Goal: Task Accomplishment & Management: Use online tool/utility

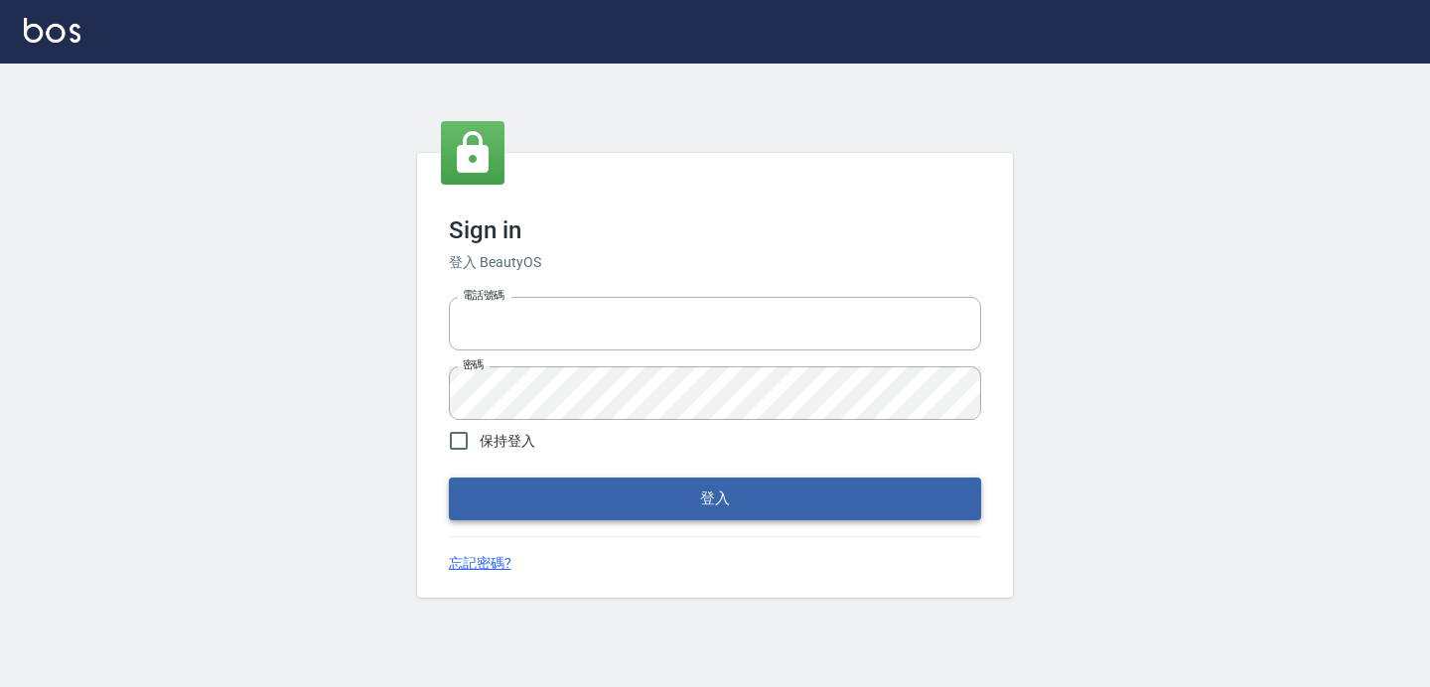
type input "0426657169"
click at [571, 500] on button "登入" at bounding box center [715, 499] width 532 height 42
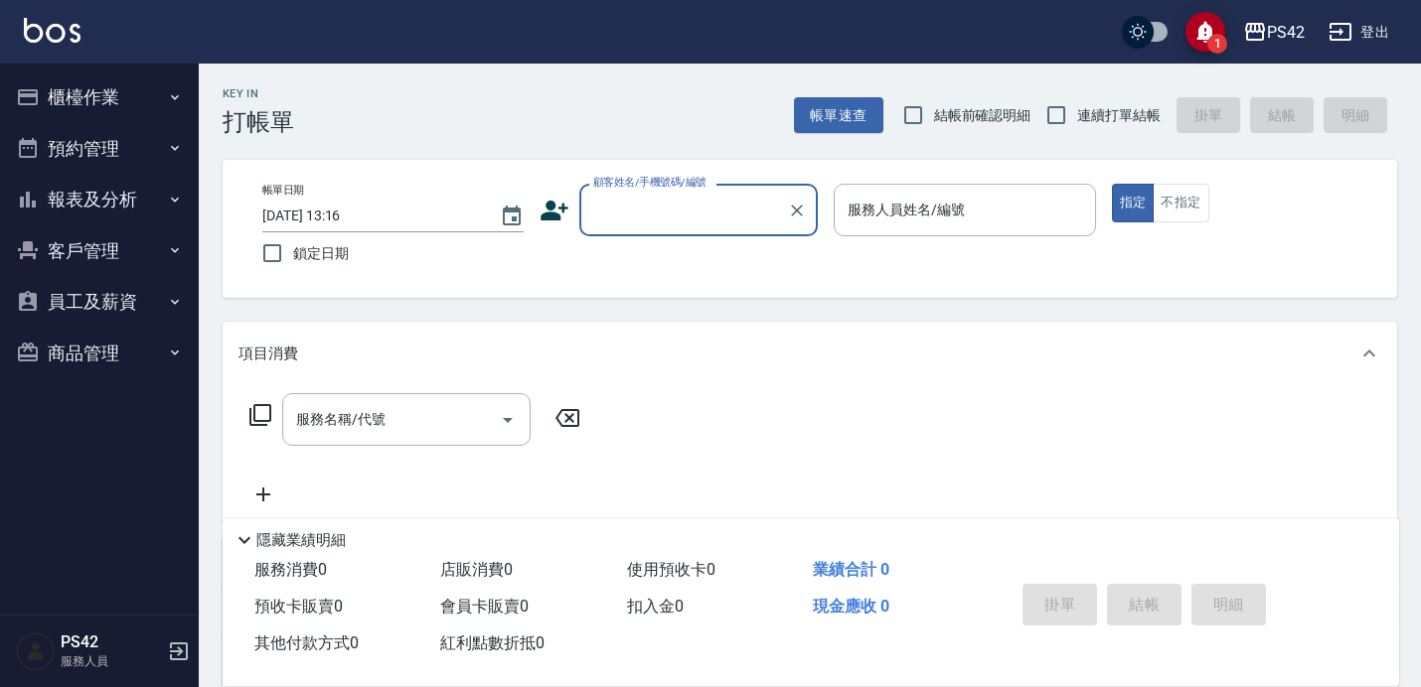
click at [100, 106] on button "櫃檯作業" at bounding box center [99, 98] width 183 height 52
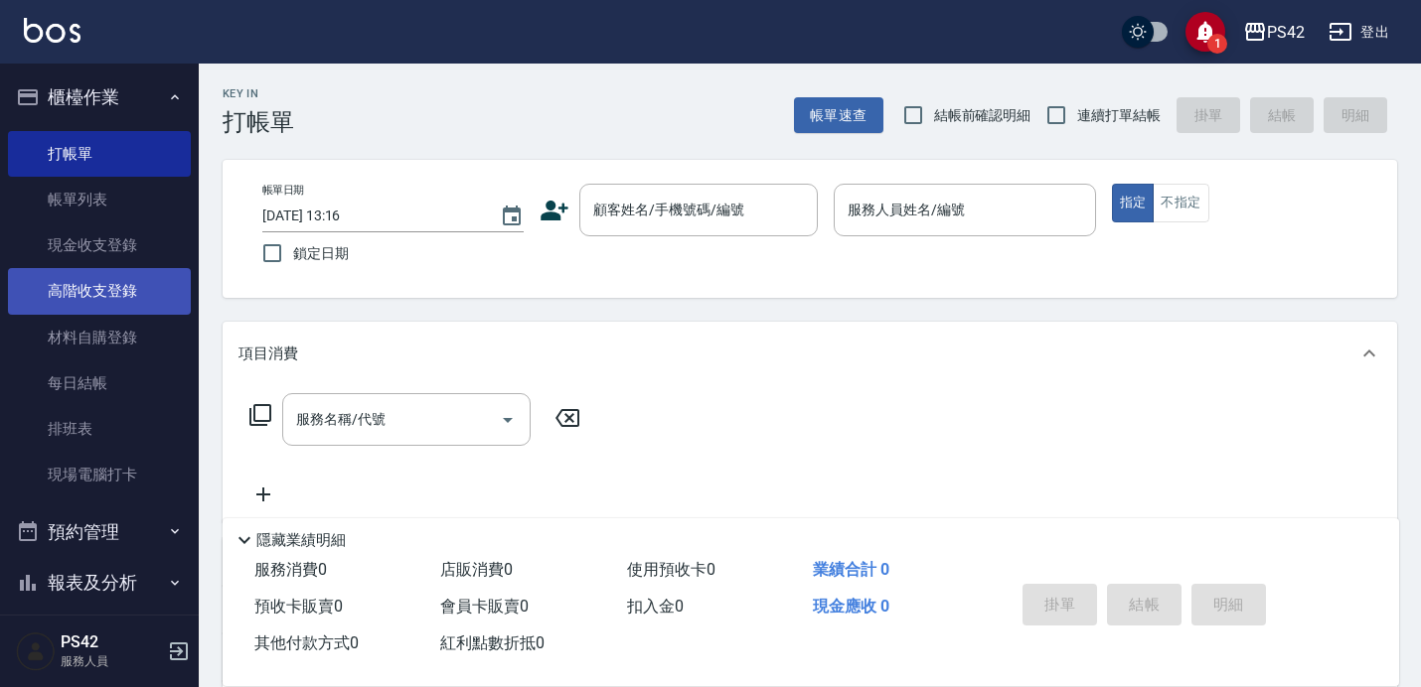
click at [123, 279] on link "高階收支登錄" at bounding box center [99, 291] width 183 height 46
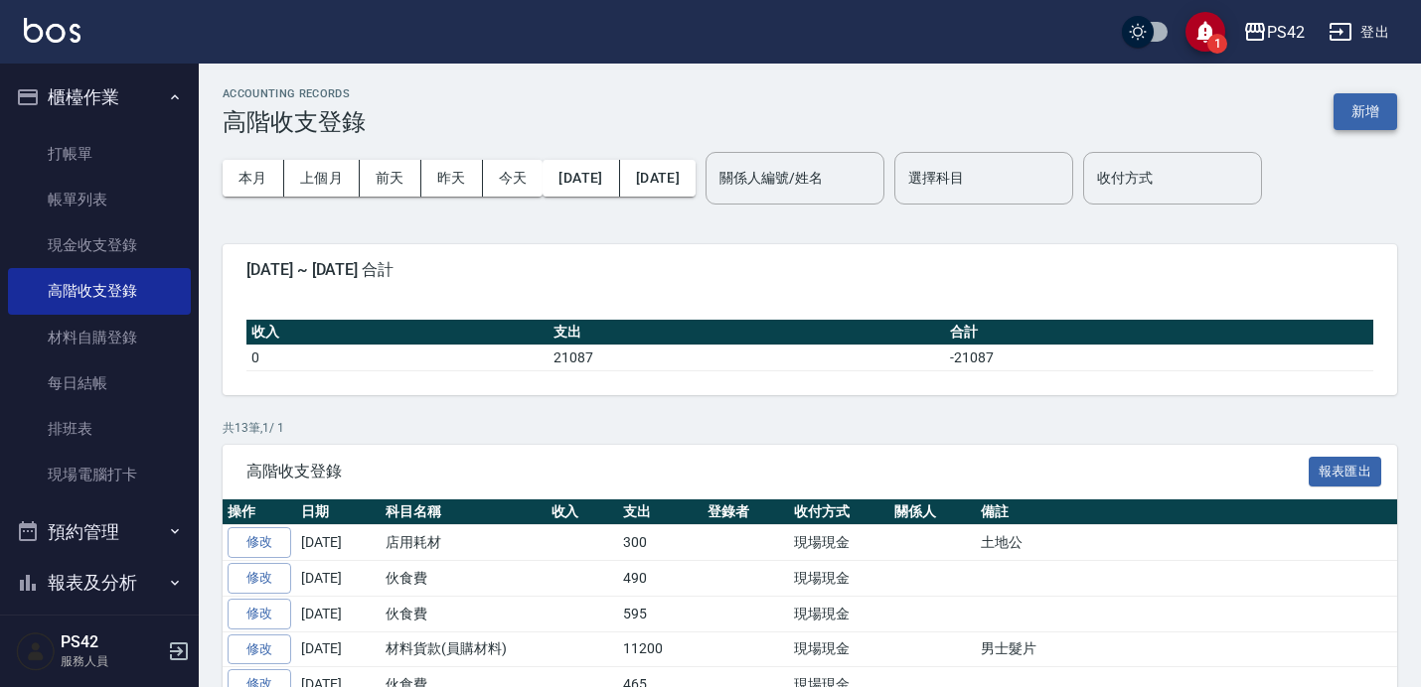
click at [1364, 121] on button "新增" at bounding box center [1365, 111] width 64 height 37
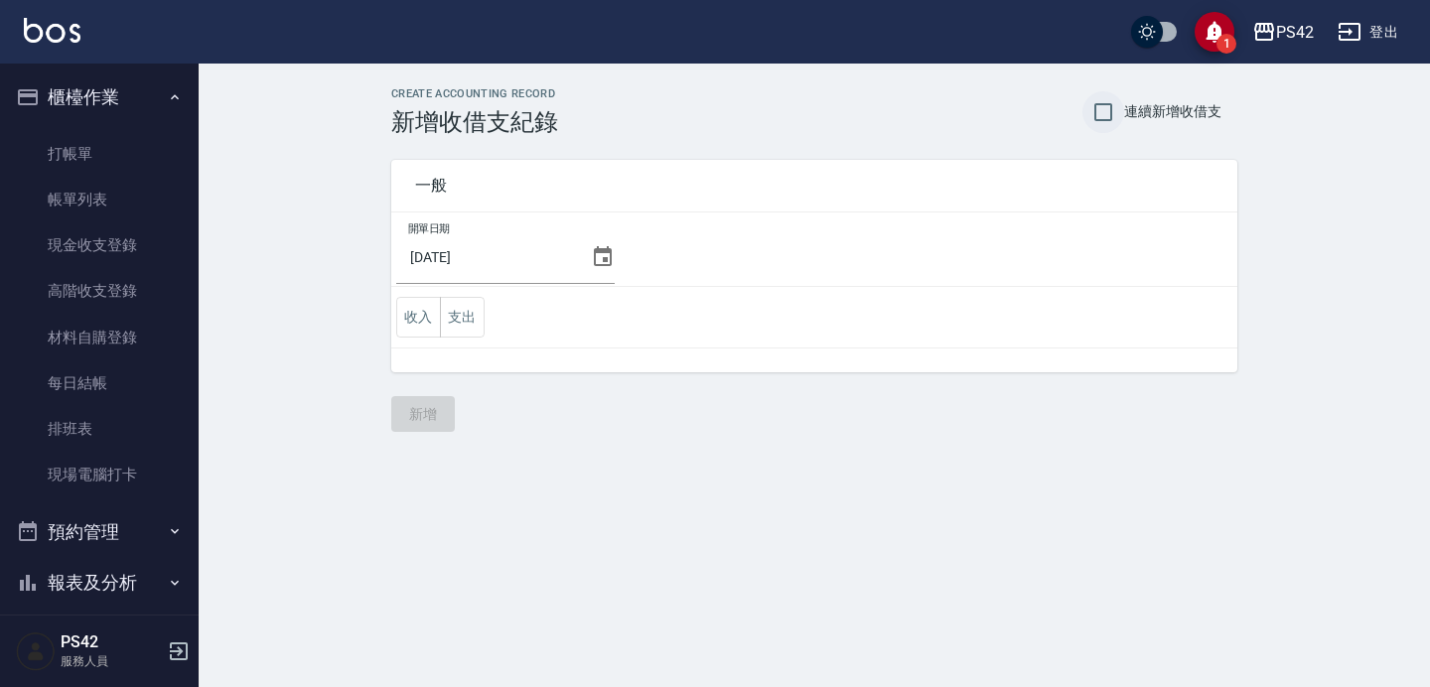
click at [1108, 103] on input "連續新增收借支" at bounding box center [1104, 112] width 42 height 42
checkbox input "true"
click at [594, 261] on icon at bounding box center [603, 256] width 18 height 20
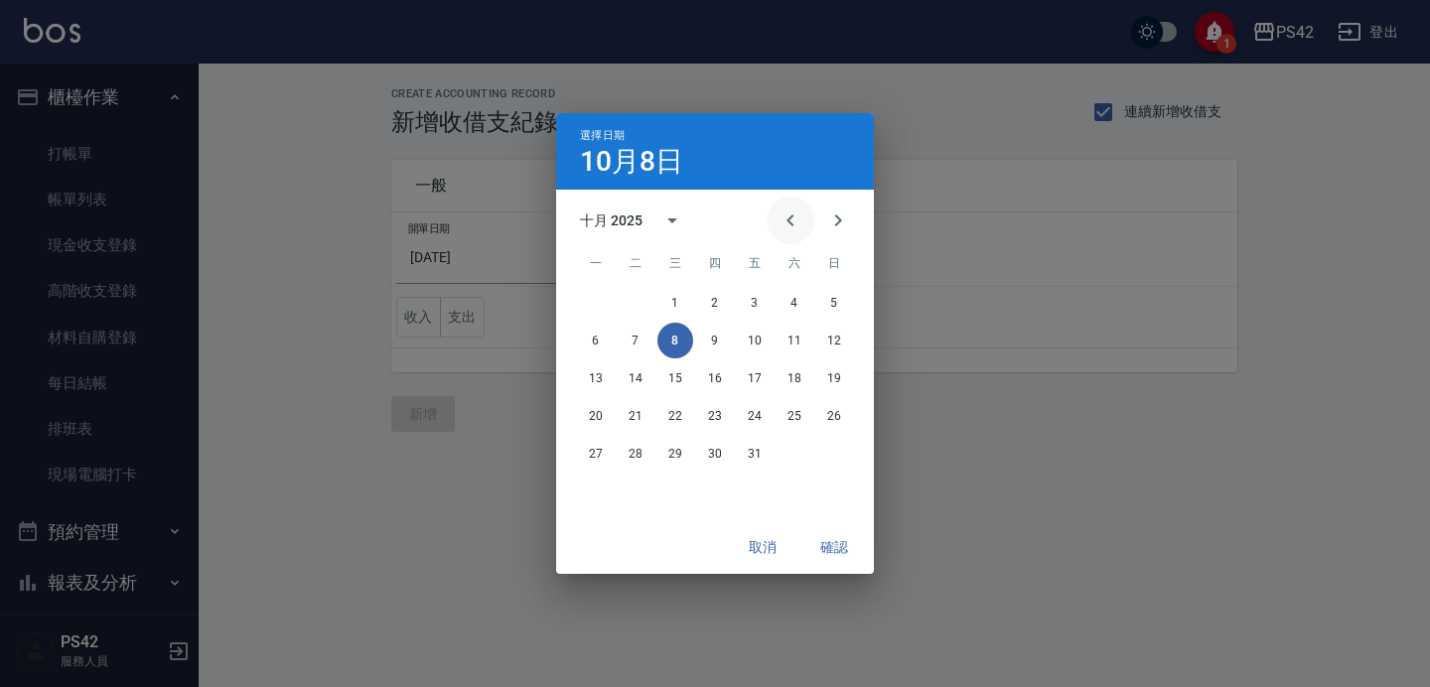
click at [798, 222] on icon "Previous month" at bounding box center [791, 221] width 24 height 24
click at [636, 454] on button "30" at bounding box center [636, 454] width 36 height 36
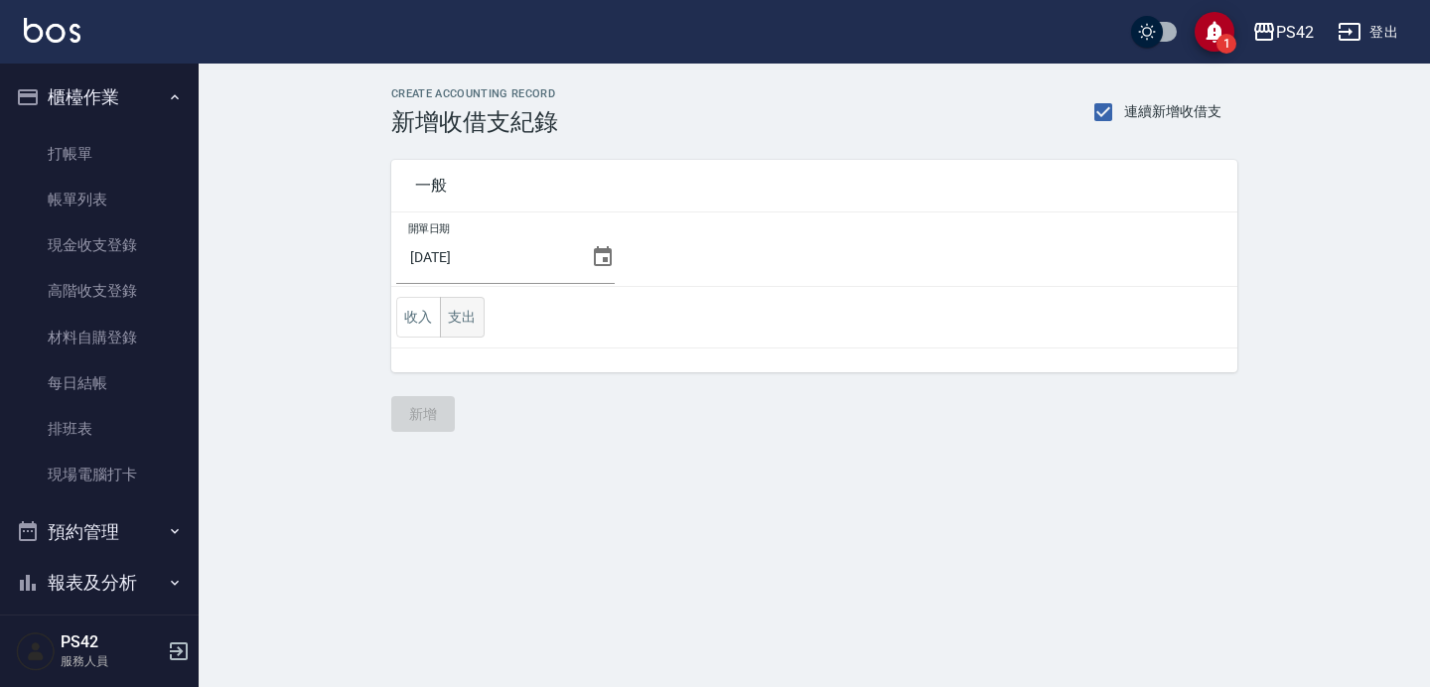
click at [456, 332] on button "支出" at bounding box center [462, 317] width 45 height 41
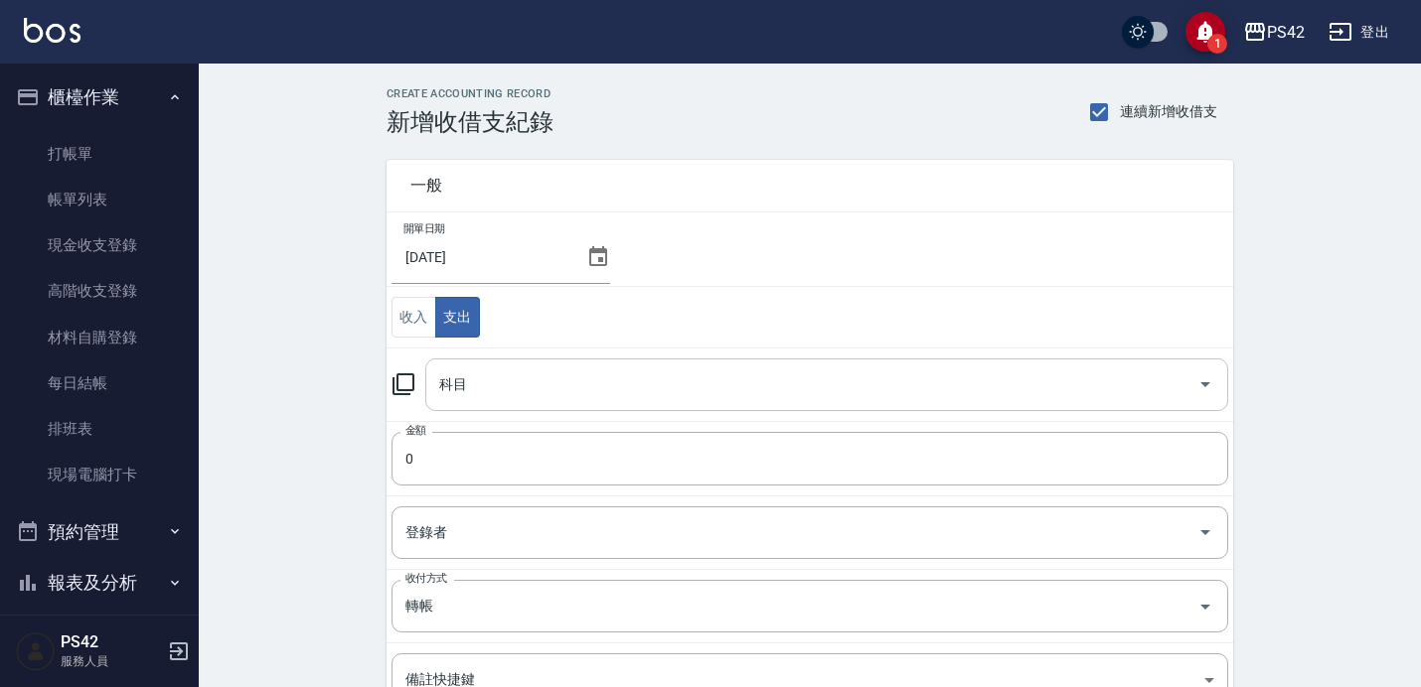
click at [495, 388] on input "科目" at bounding box center [811, 385] width 755 height 35
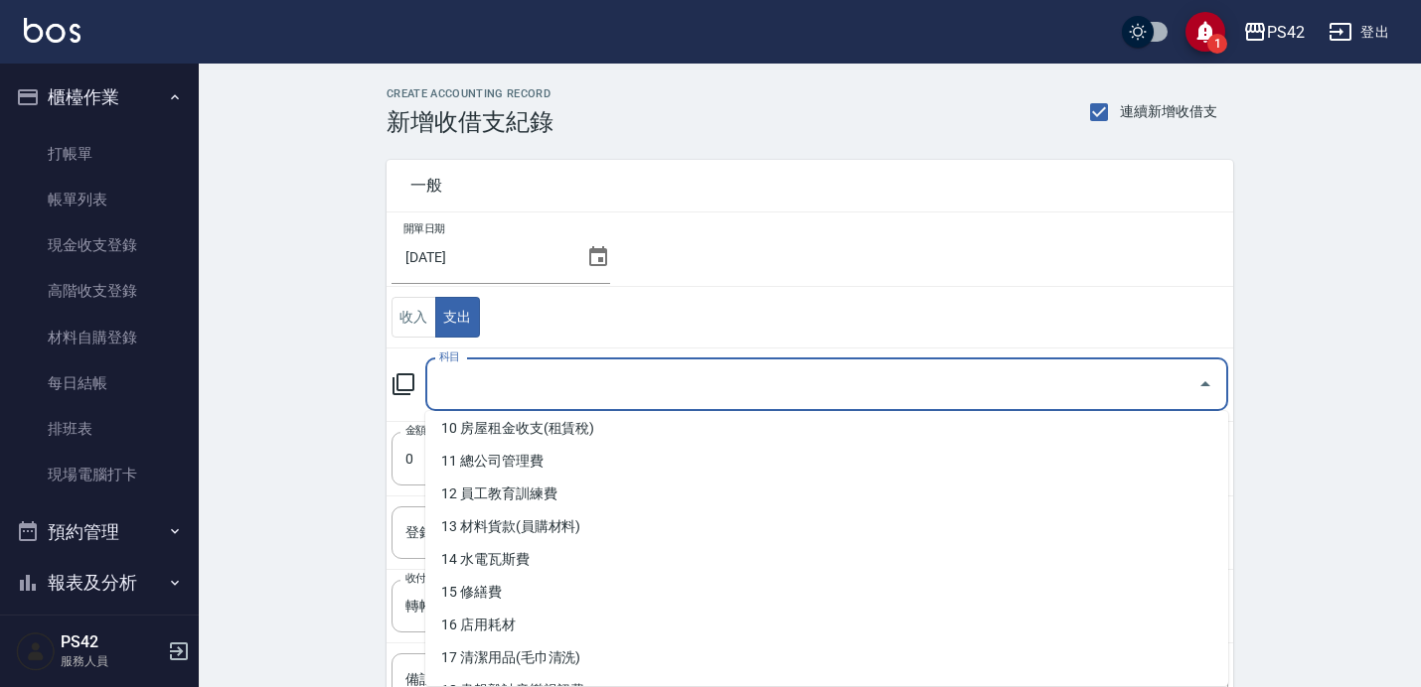
scroll to position [336, 0]
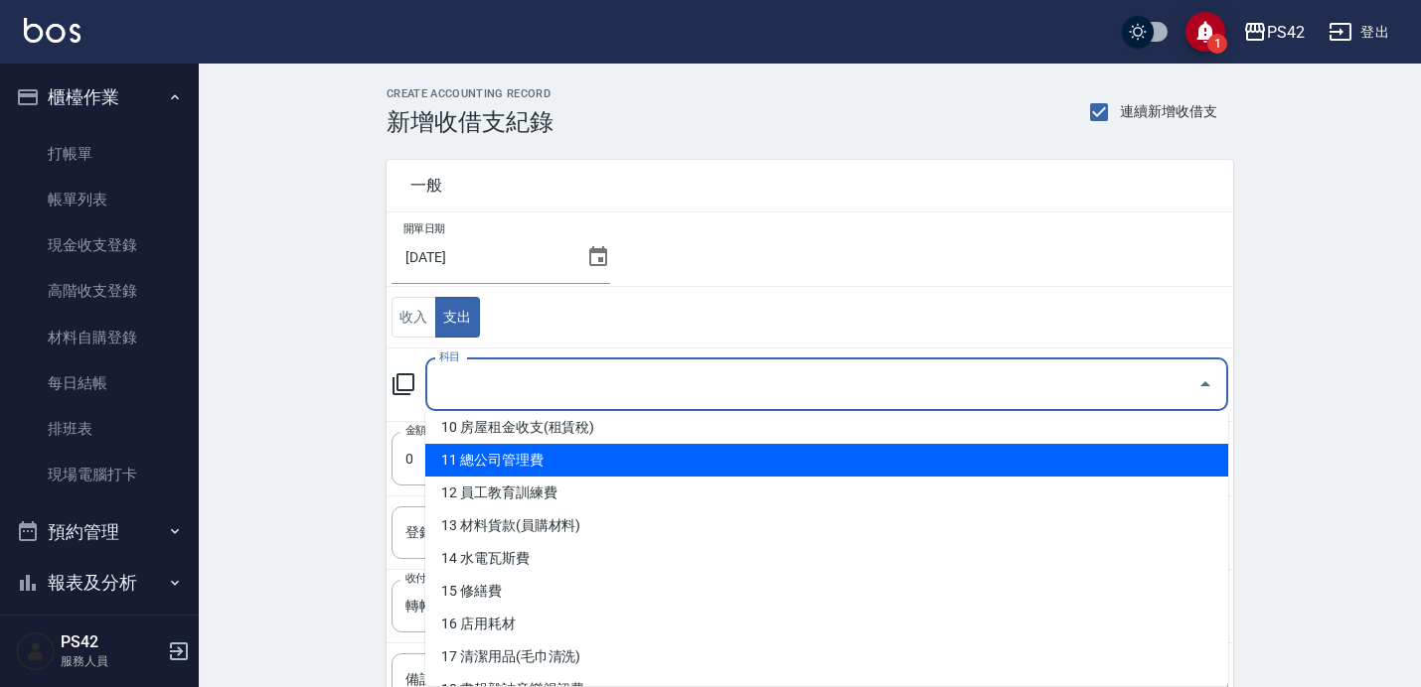
click at [605, 458] on li "11 總公司管理費" at bounding box center [826, 460] width 803 height 33
type input "11 總公司管理費"
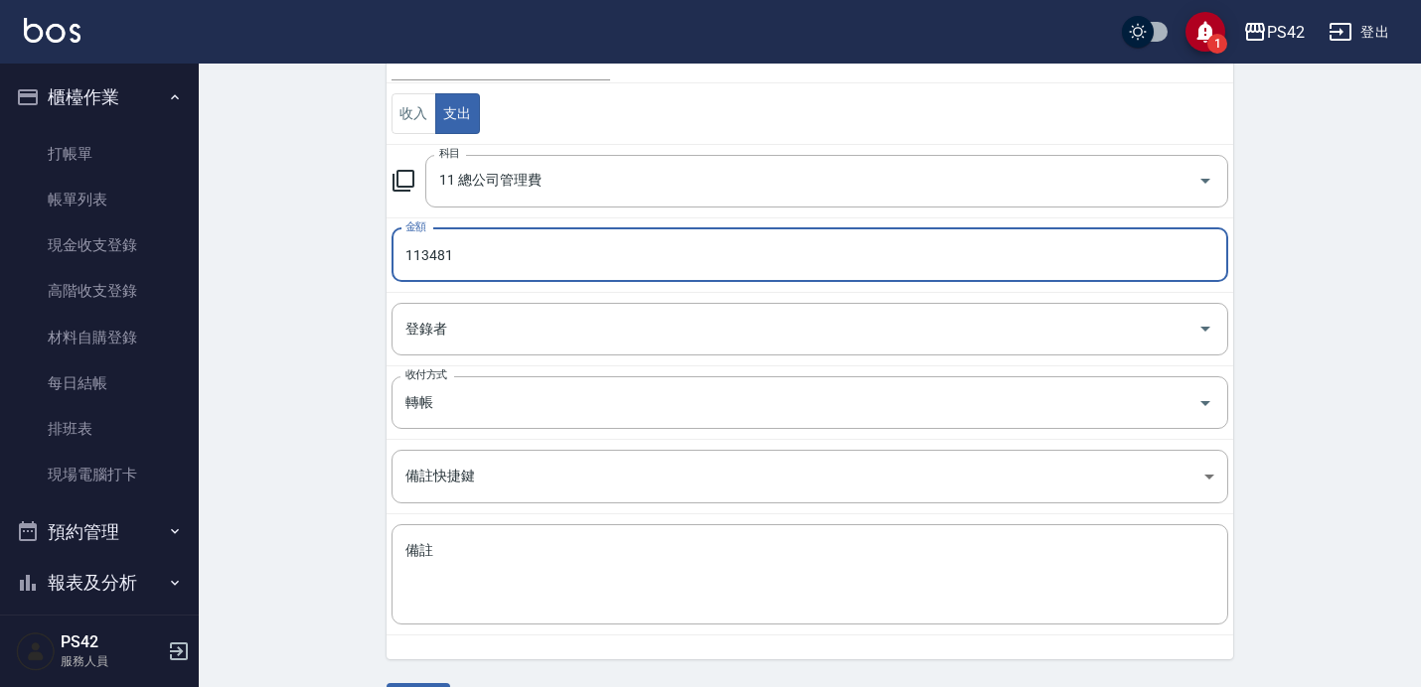
scroll to position [260, 0]
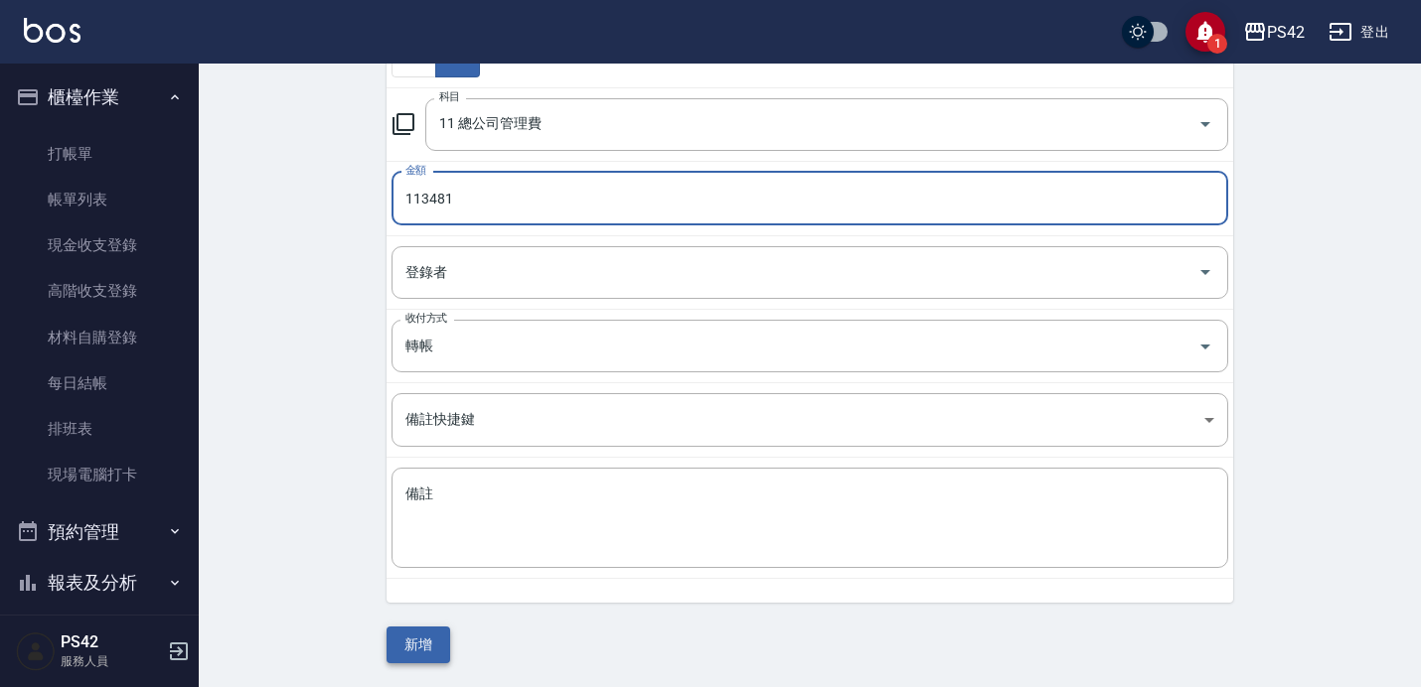
type input "113481"
click at [436, 651] on button "新增" at bounding box center [418, 645] width 64 height 37
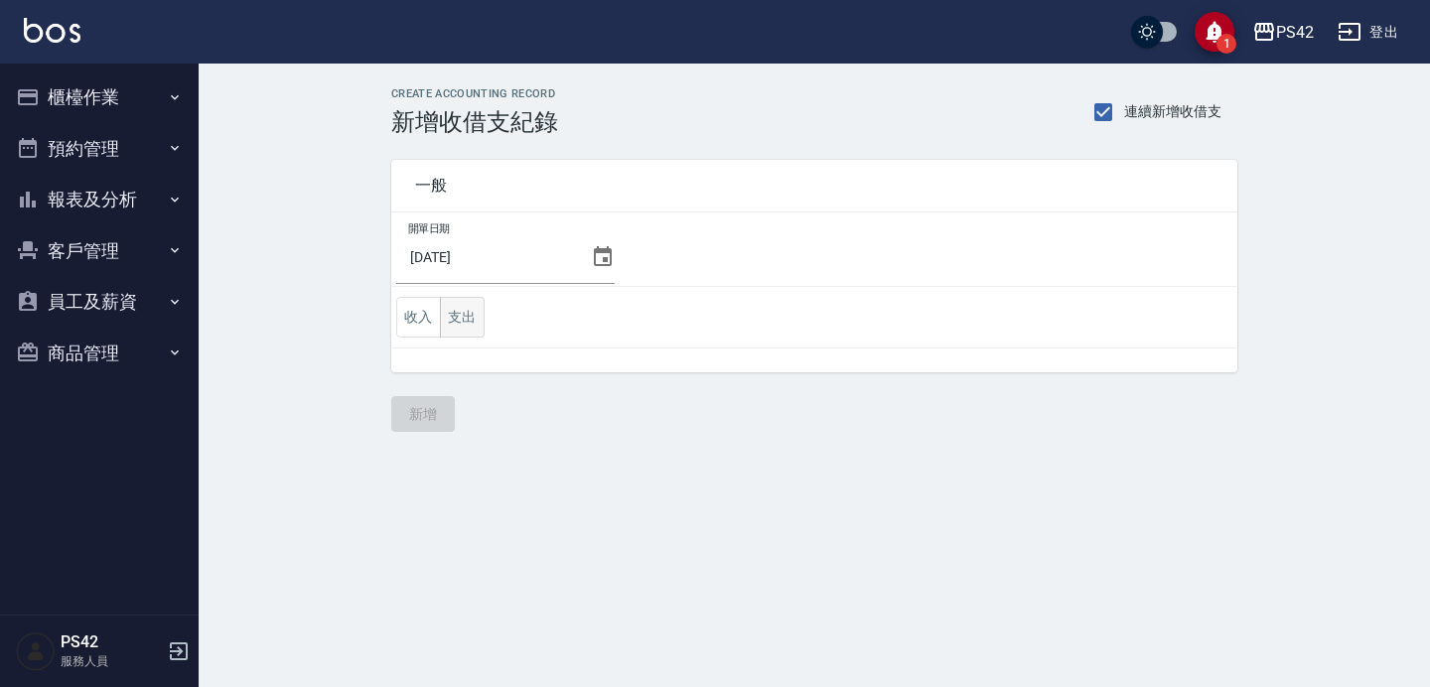
click at [475, 317] on button "支出" at bounding box center [462, 317] width 45 height 41
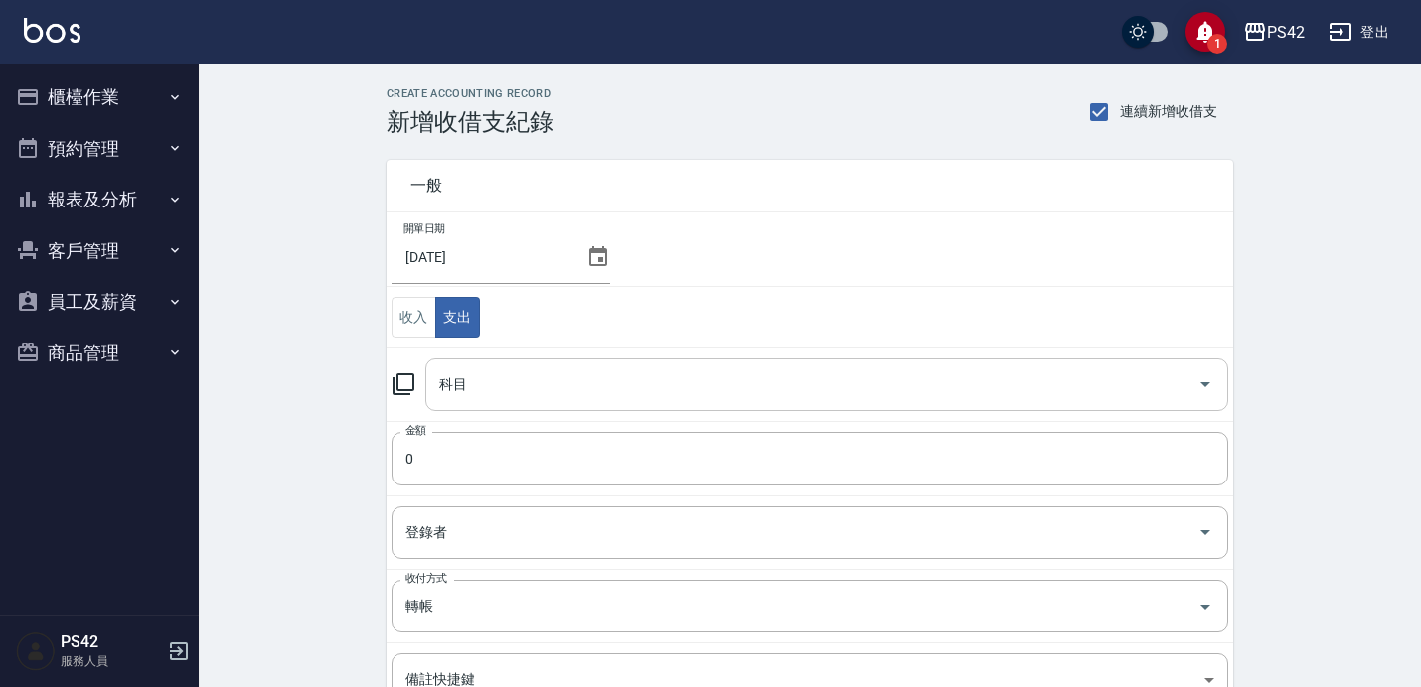
click at [504, 382] on input "科目" at bounding box center [811, 385] width 755 height 35
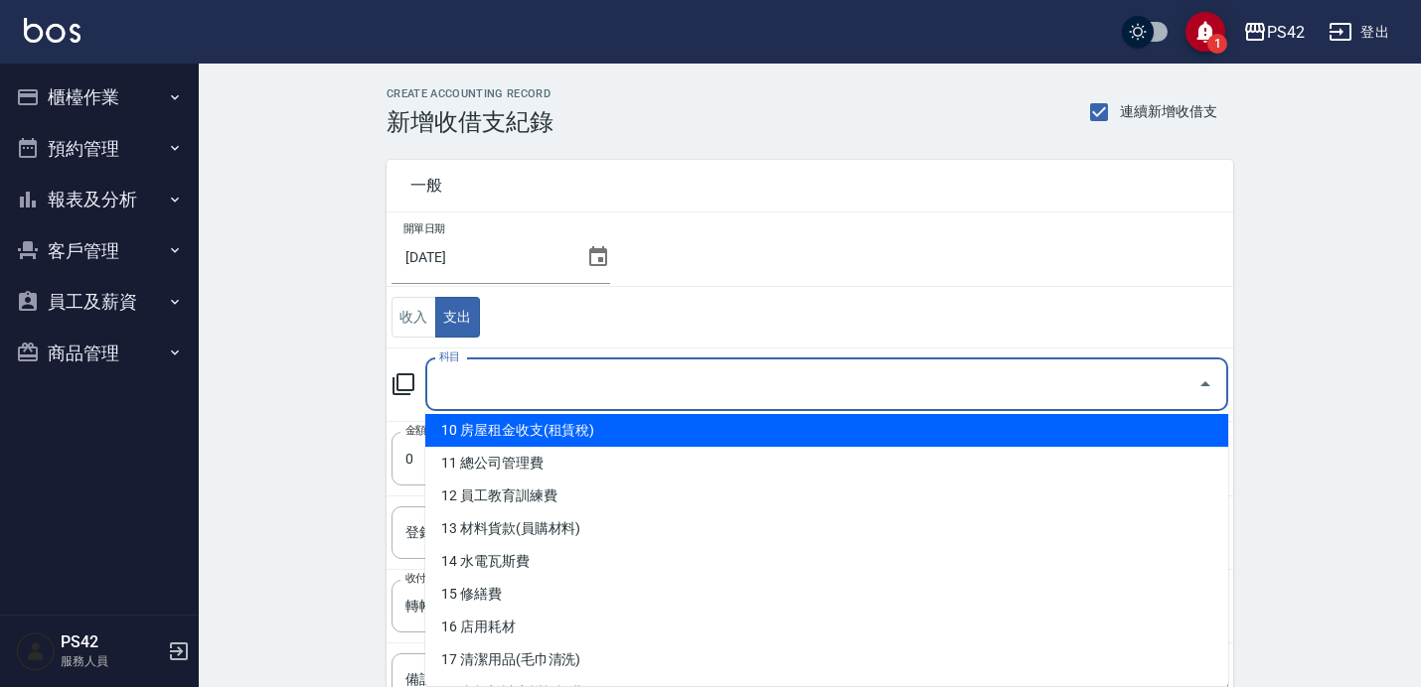
scroll to position [337, 0]
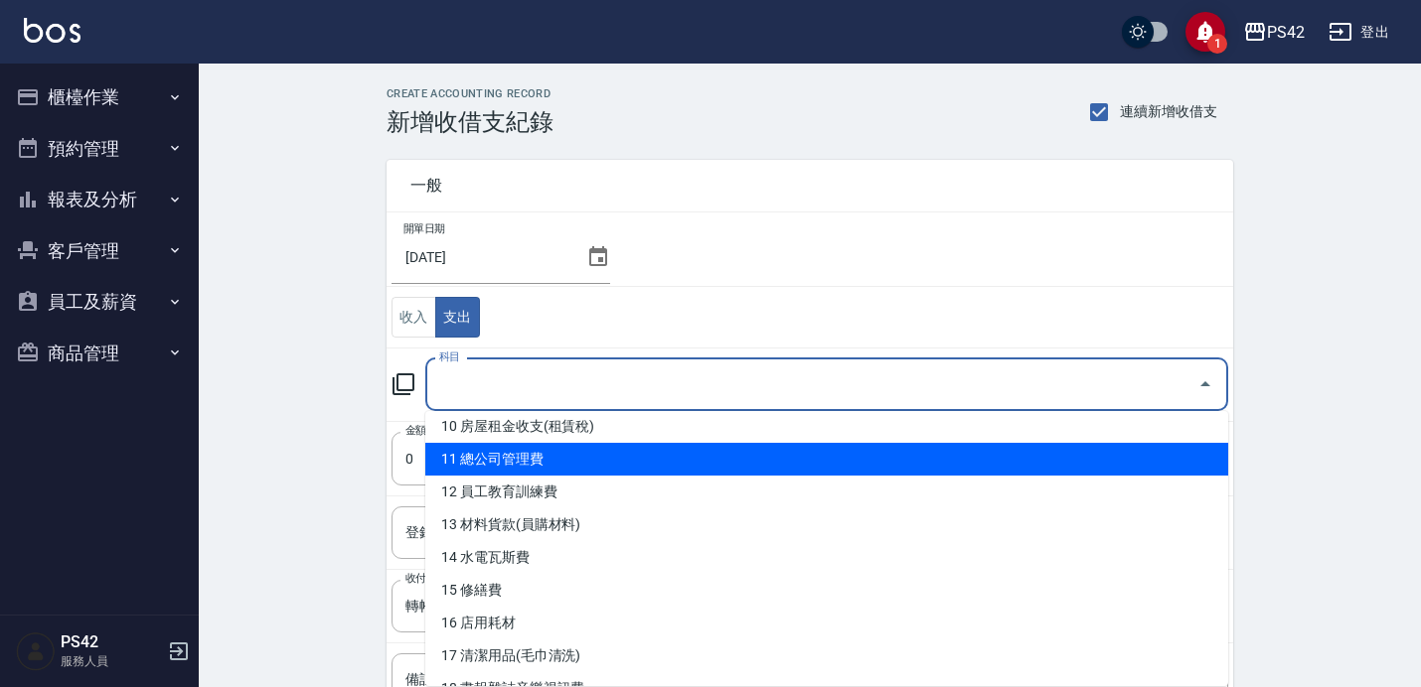
click at [573, 467] on li "11 總公司管理費" at bounding box center [826, 459] width 803 height 33
type input "11 總公司管理費"
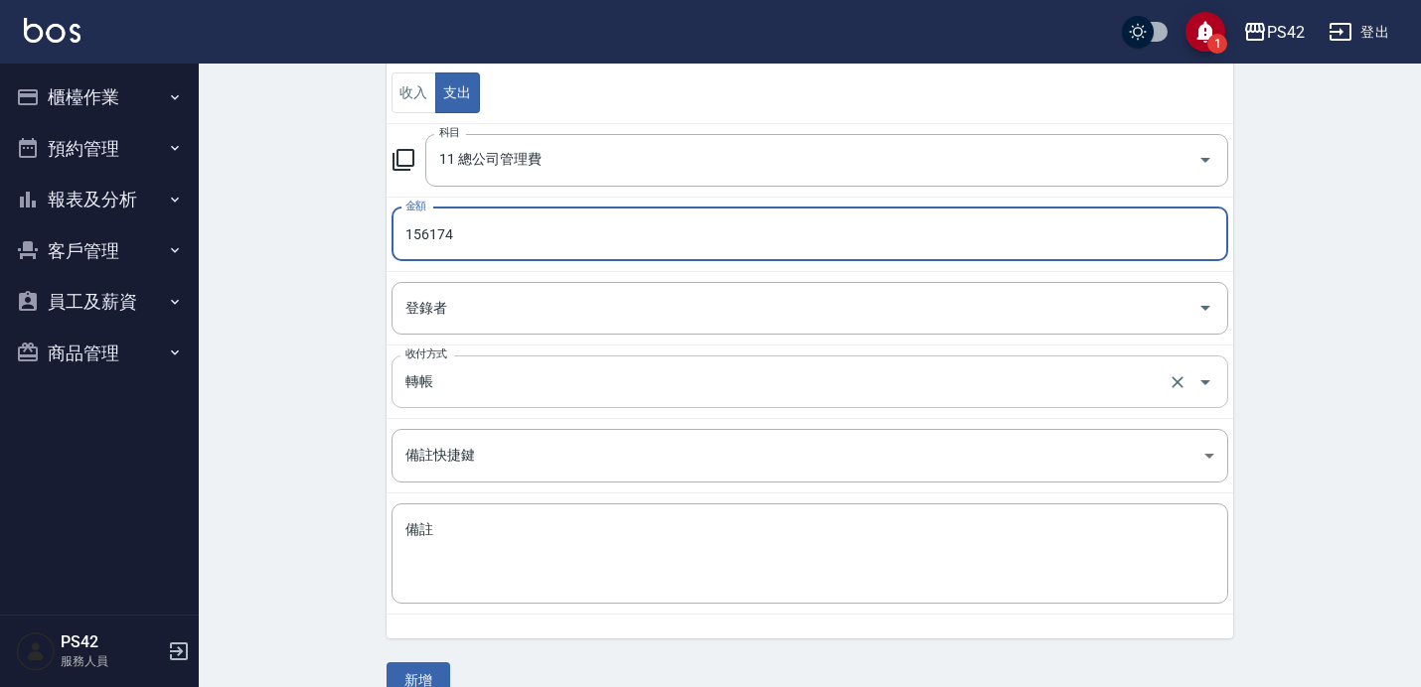
scroll to position [260, 0]
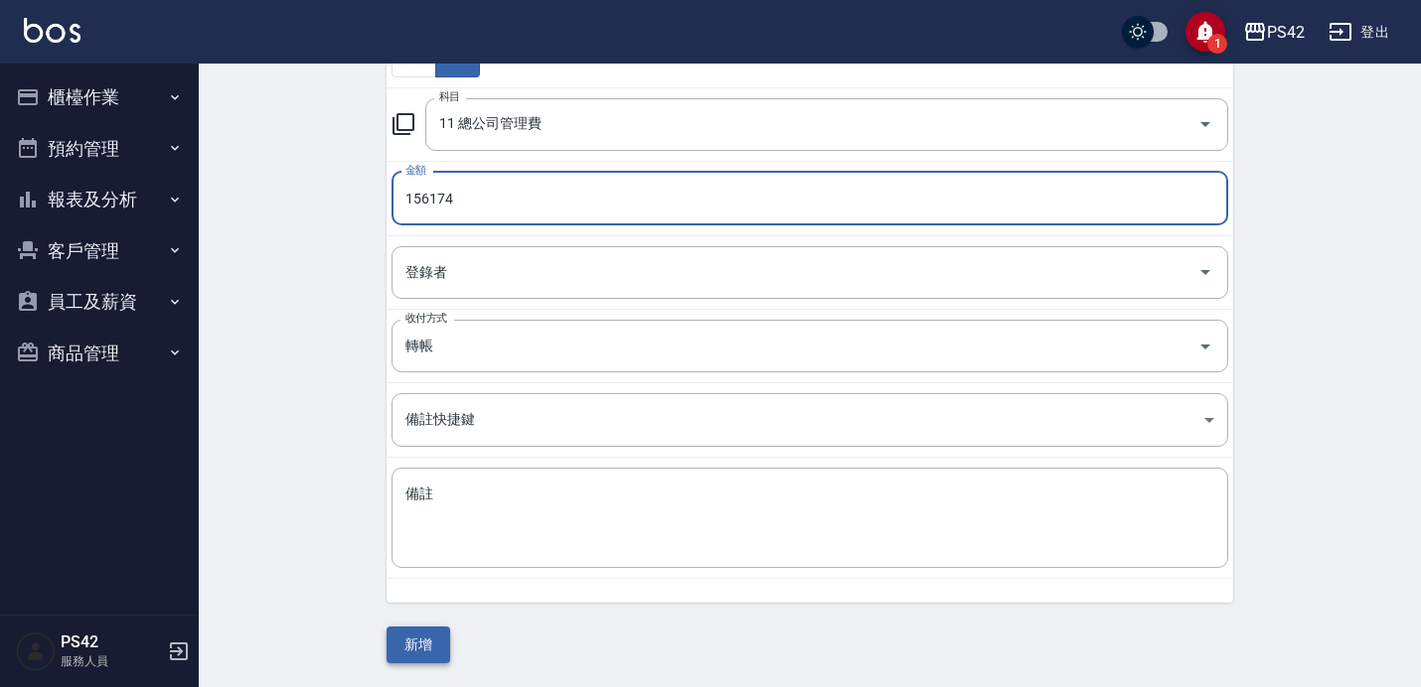
type input "156174"
click at [426, 649] on button "新增" at bounding box center [418, 645] width 64 height 37
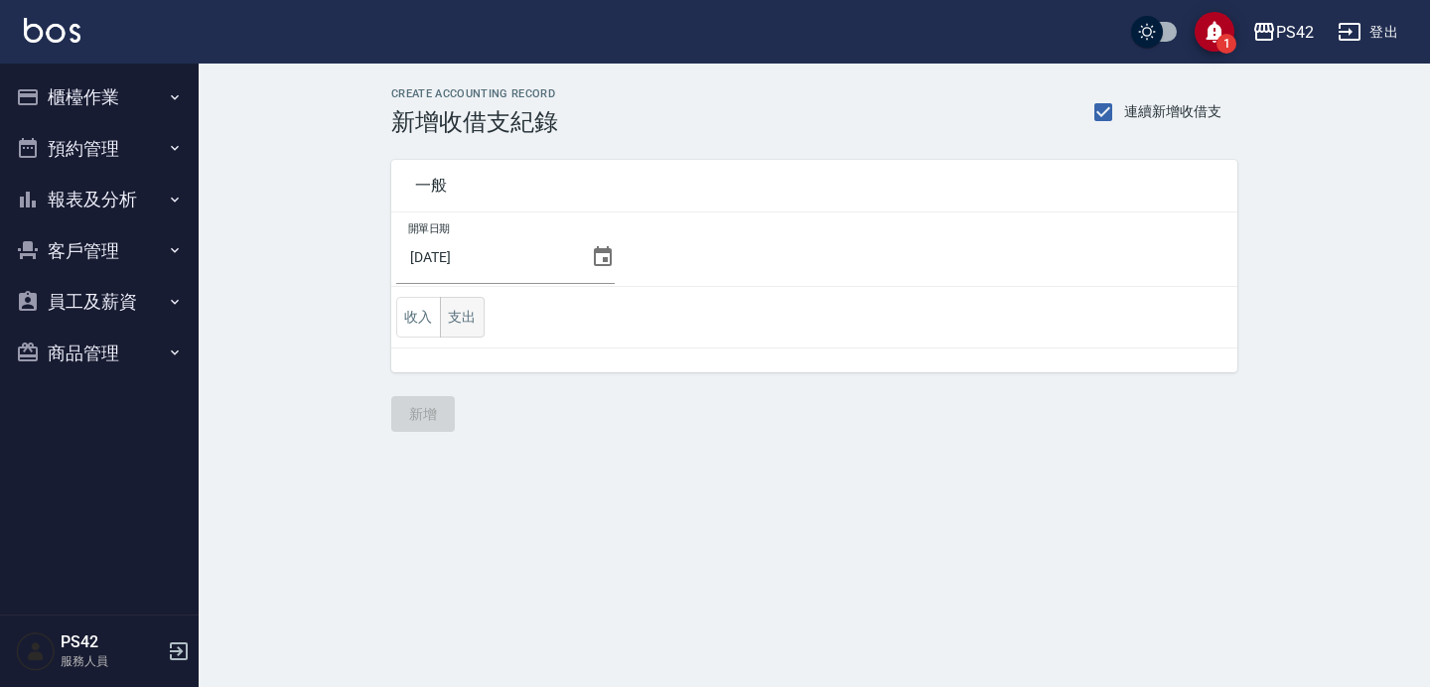
click at [457, 303] on button "支出" at bounding box center [462, 317] width 45 height 41
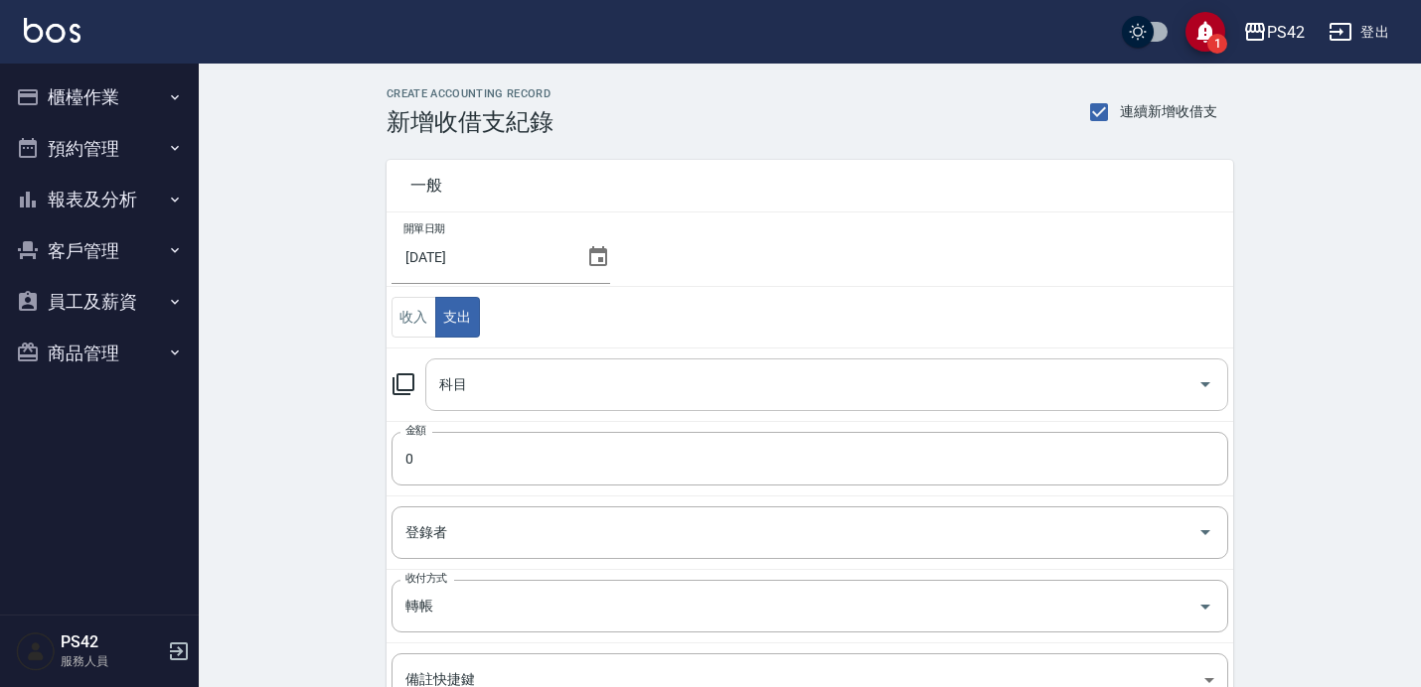
click at [503, 373] on input "科目" at bounding box center [811, 385] width 755 height 35
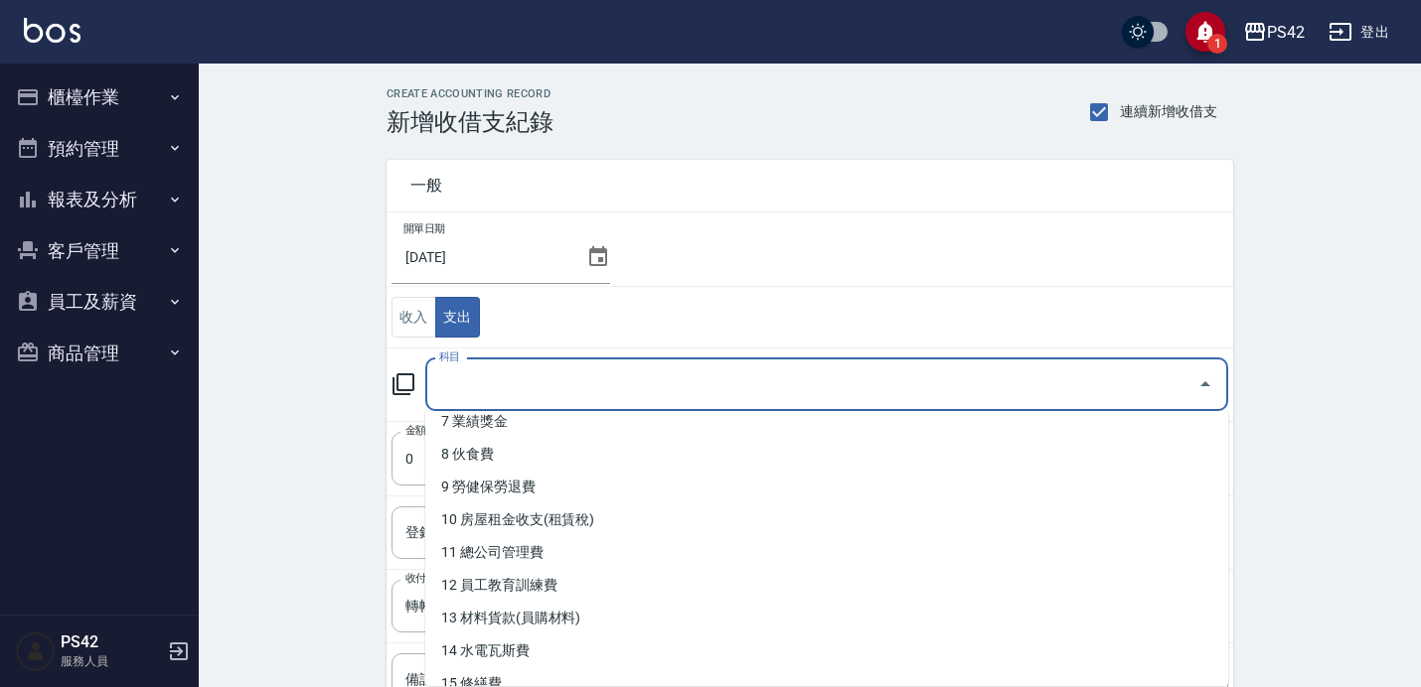
scroll to position [248, 0]
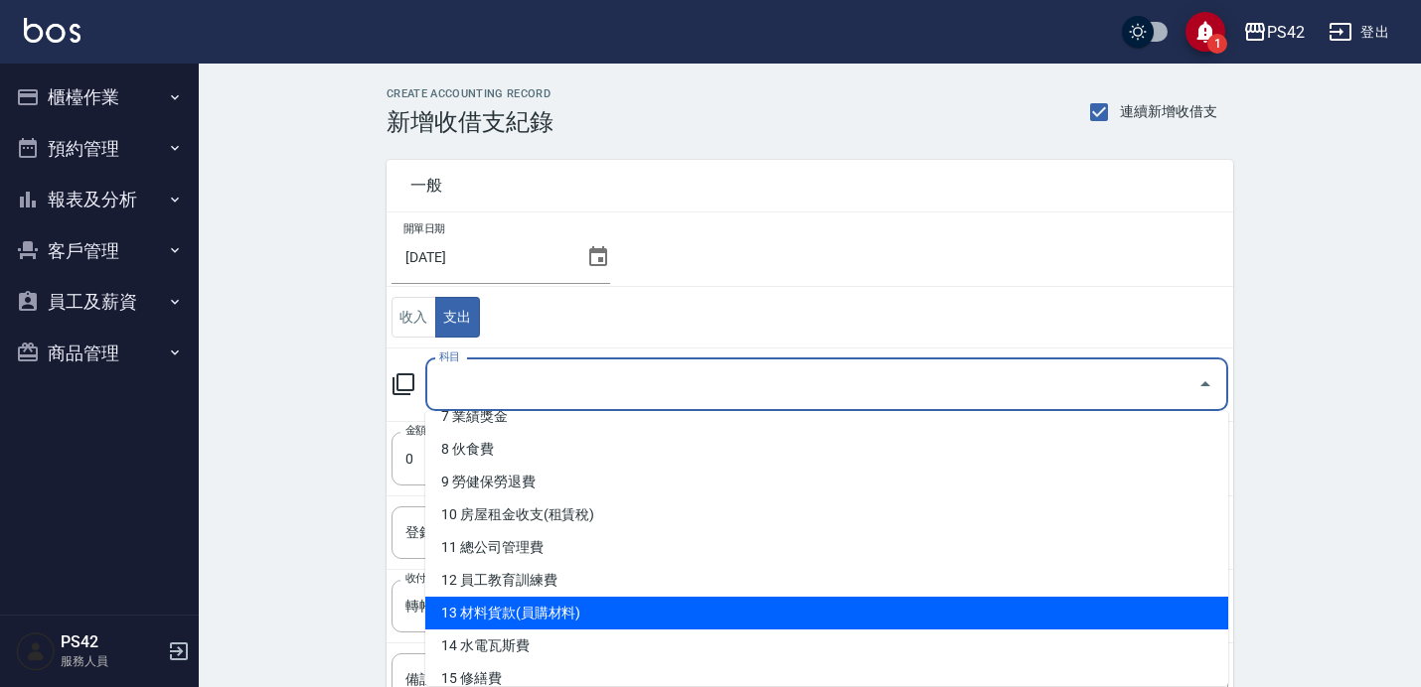
click at [580, 610] on li "13 材料貨款(員購材料)" at bounding box center [826, 613] width 803 height 33
type input "13 材料貨款(員購材料)"
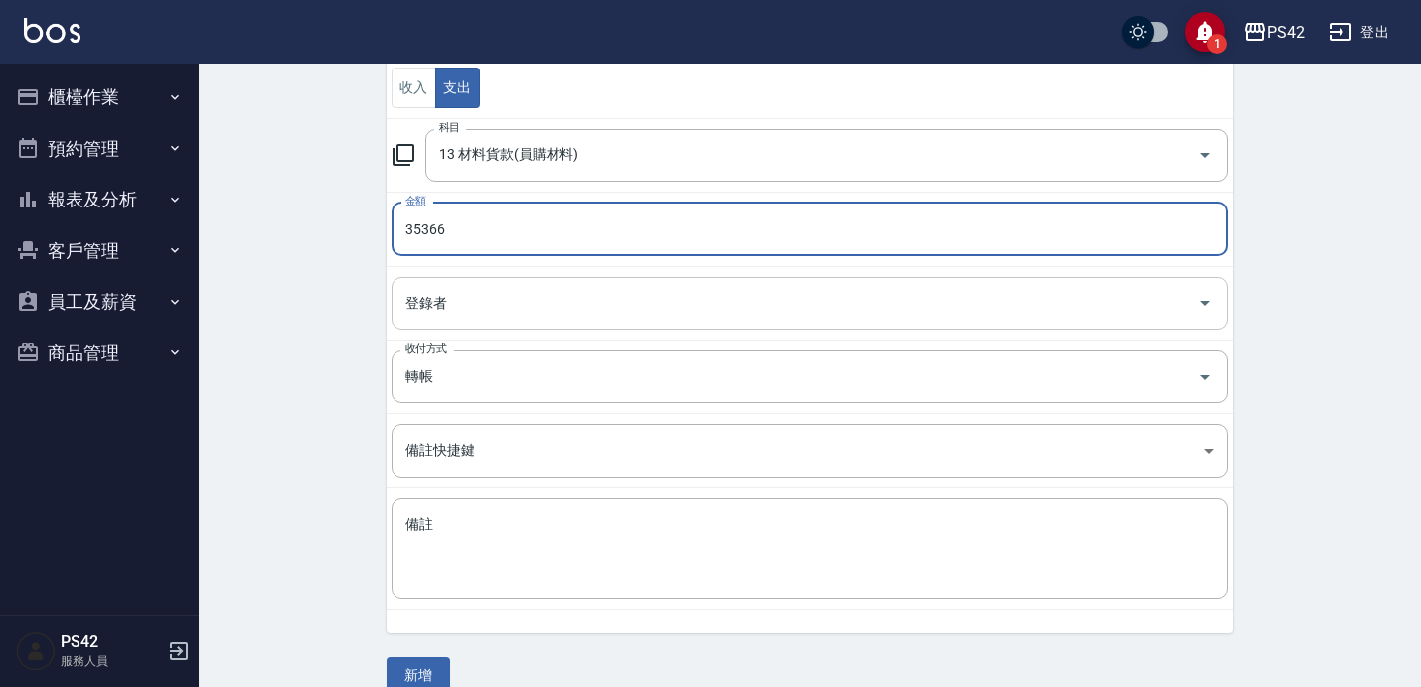
scroll to position [260, 0]
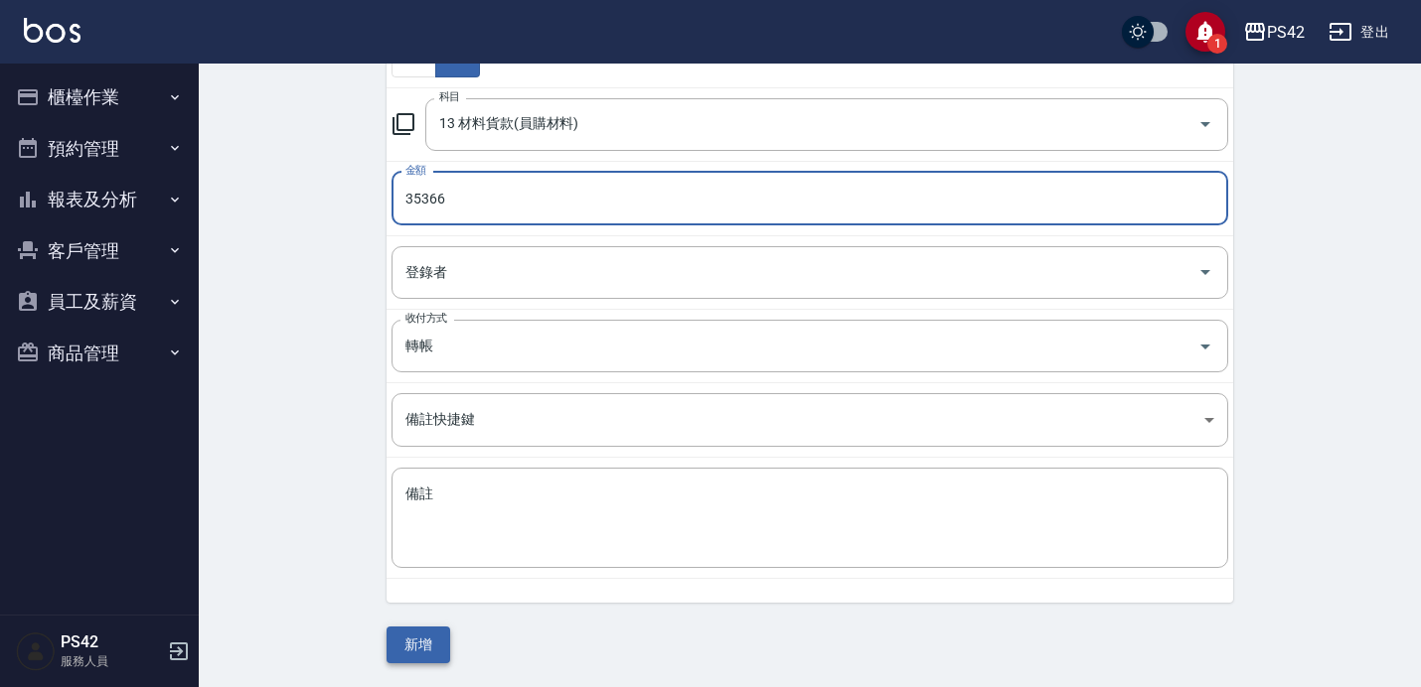
type input "35366"
click at [406, 637] on button "新增" at bounding box center [418, 645] width 64 height 37
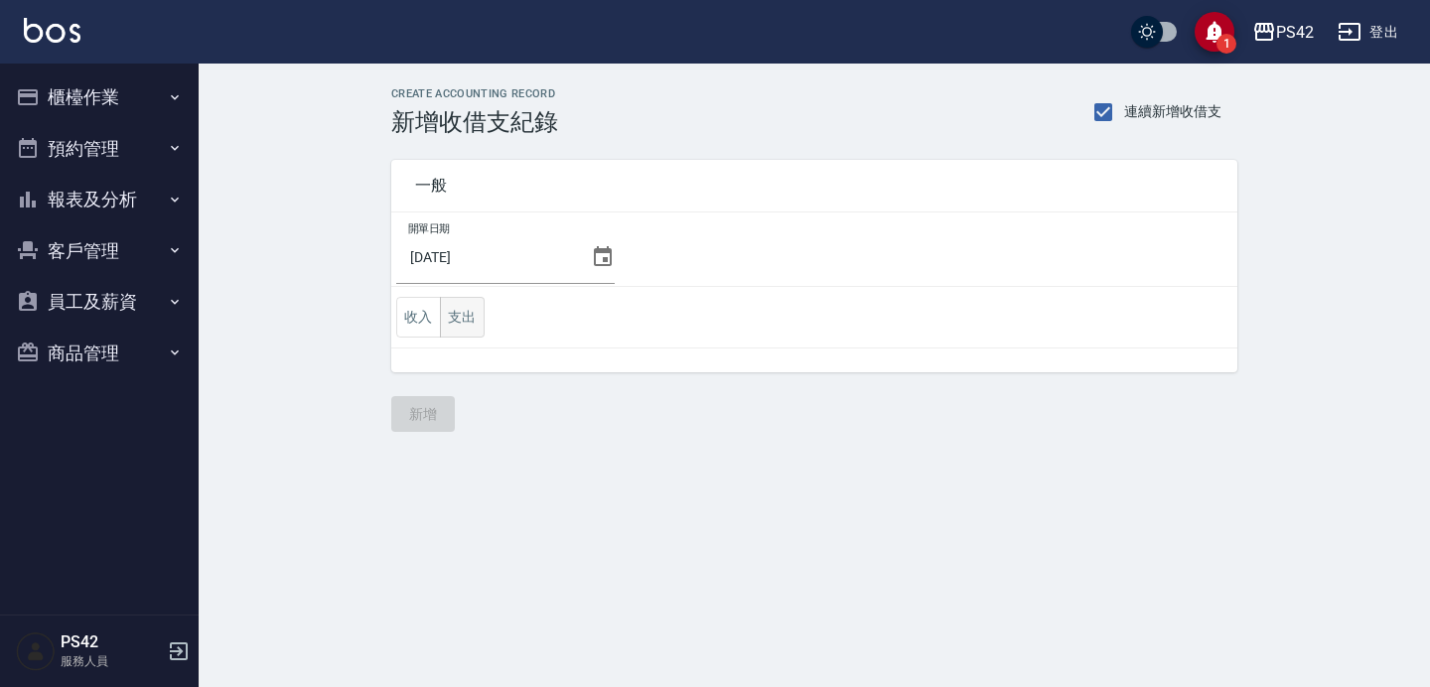
click at [473, 316] on button "支出" at bounding box center [462, 317] width 45 height 41
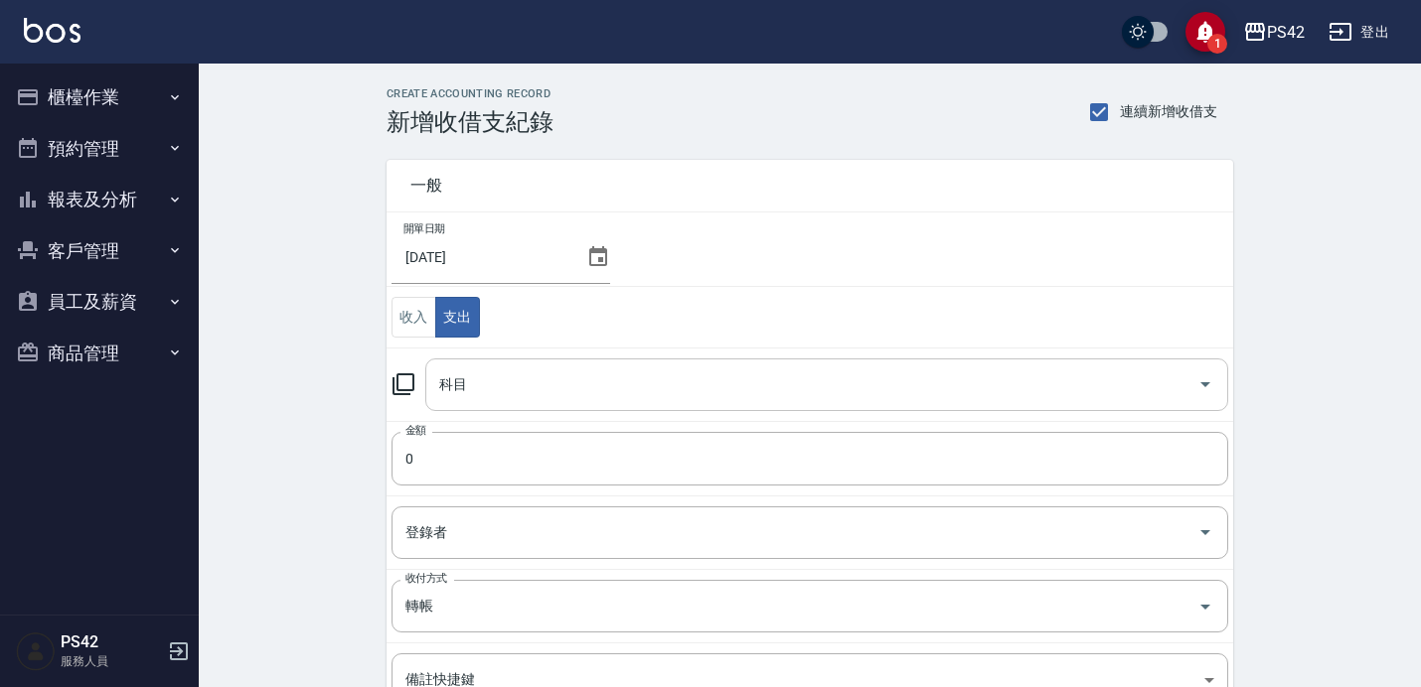
click at [497, 376] on input "科目" at bounding box center [811, 385] width 755 height 35
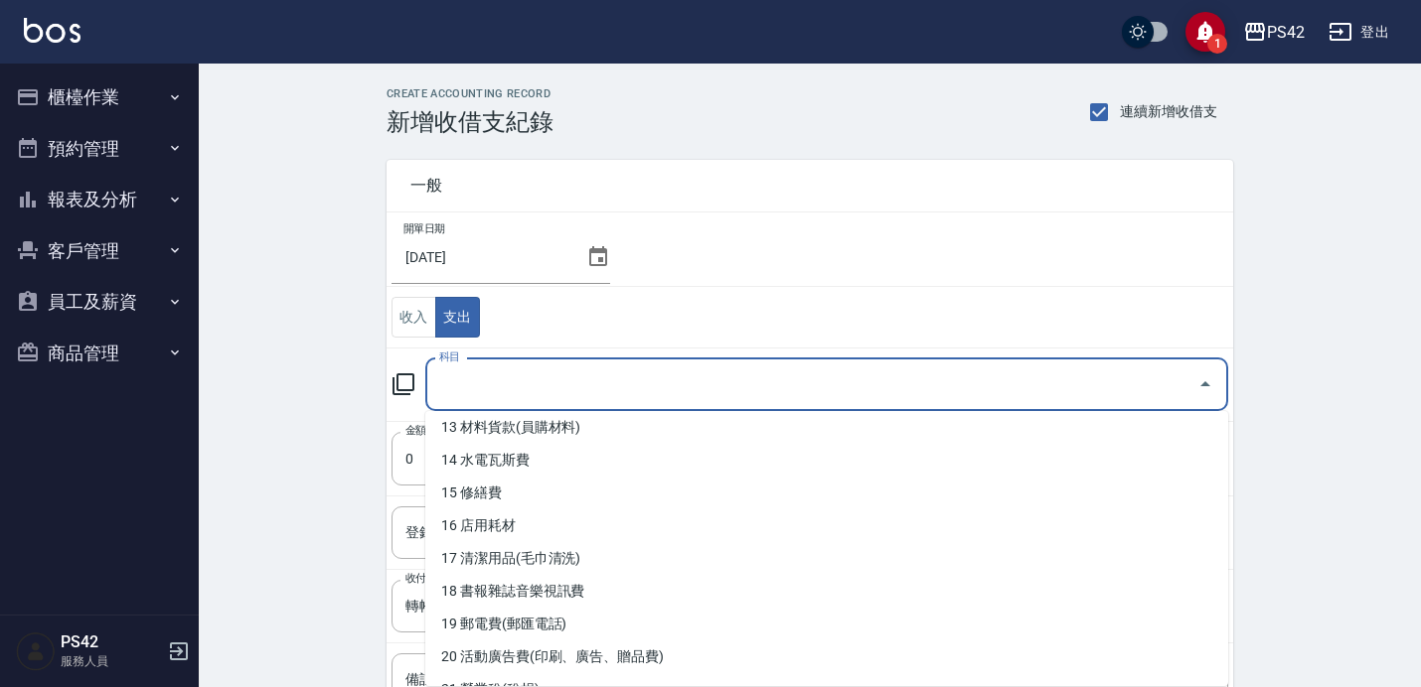
scroll to position [448, 0]
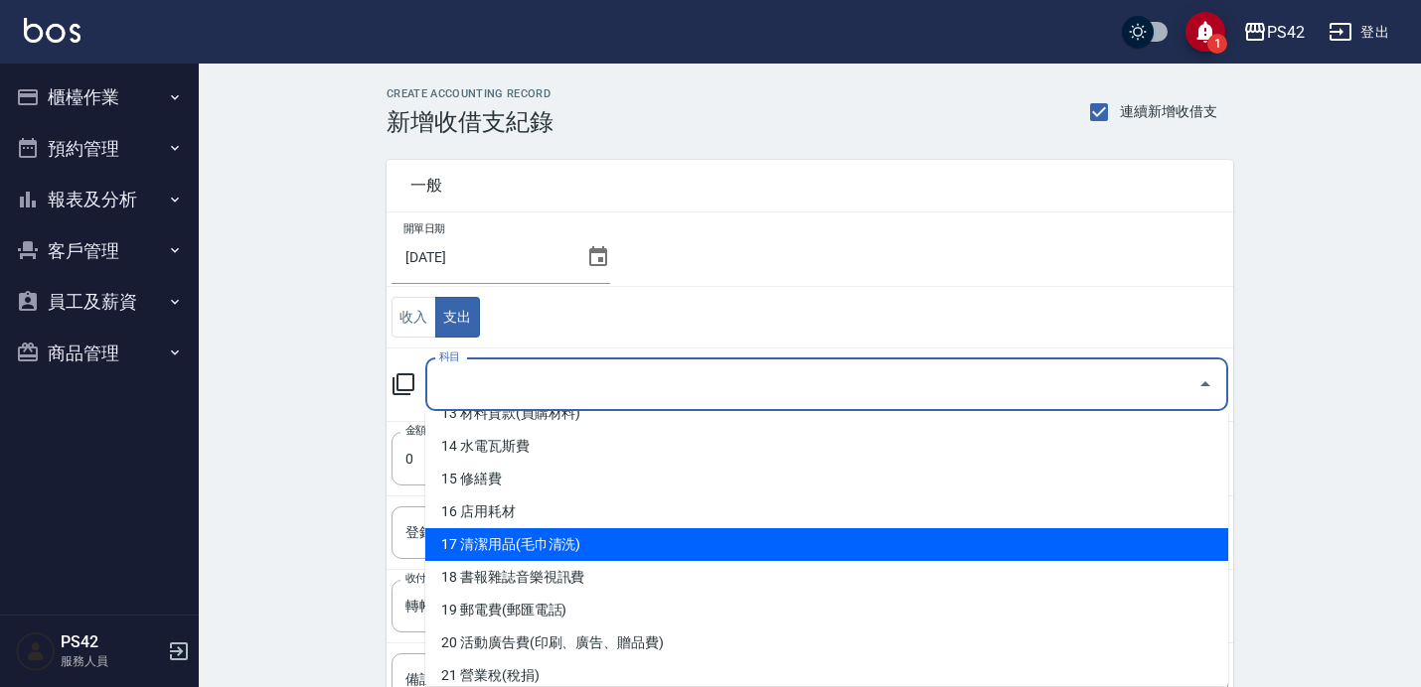
click at [591, 543] on li "17 清潔用品(毛巾清洗)" at bounding box center [826, 544] width 803 height 33
type input "17 清潔用品(毛巾清洗)"
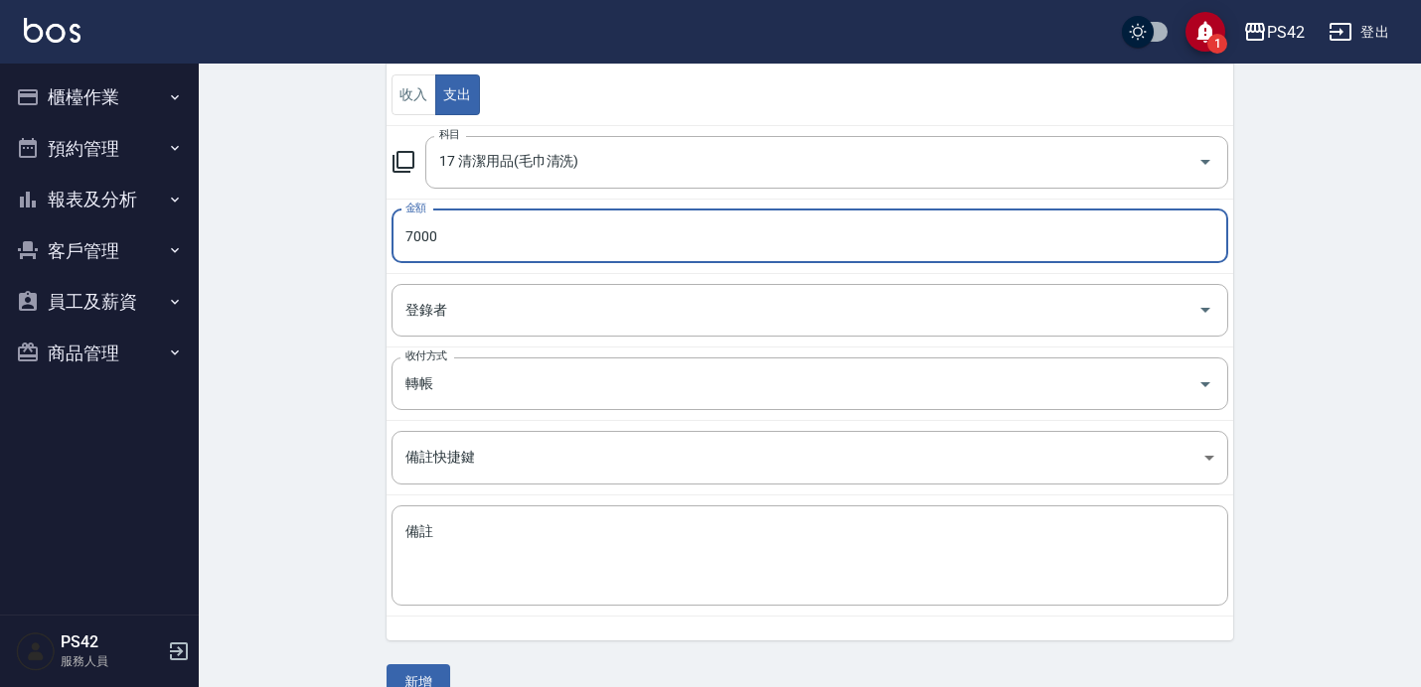
scroll to position [260, 0]
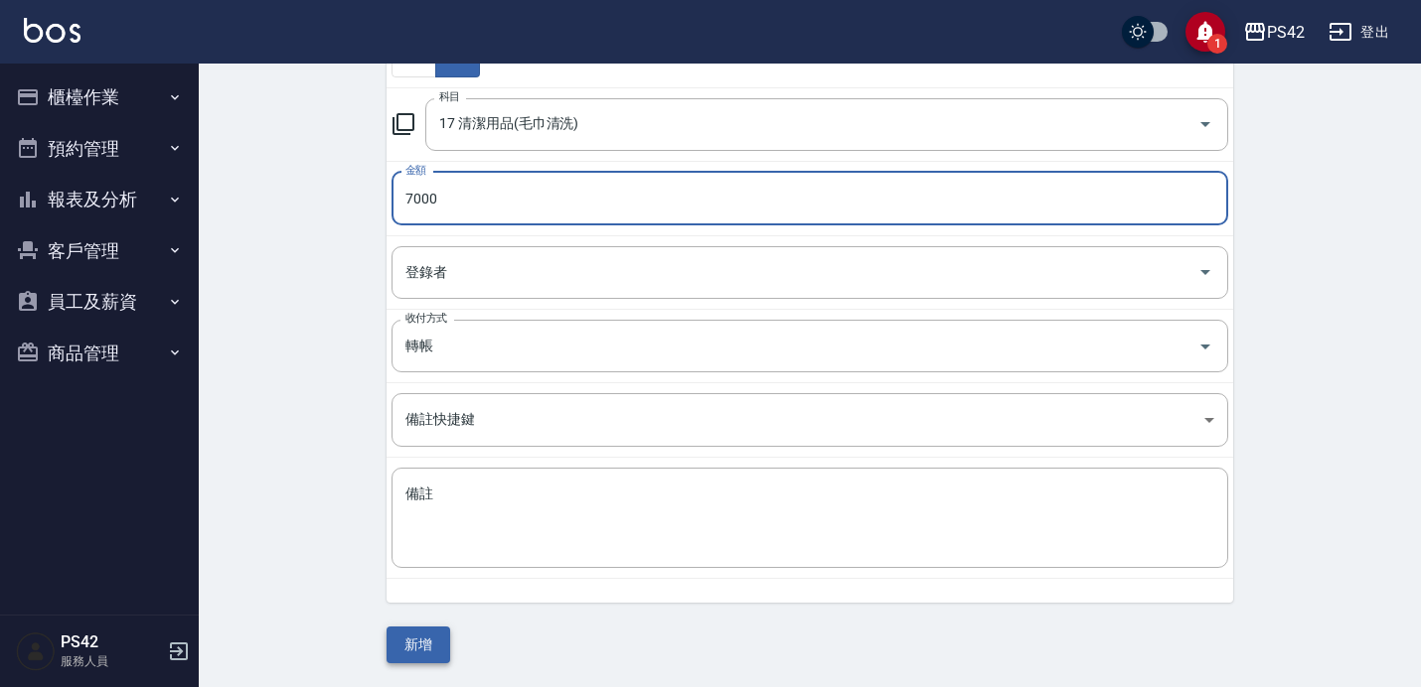
type input "7000"
click at [432, 651] on button "新增" at bounding box center [418, 645] width 64 height 37
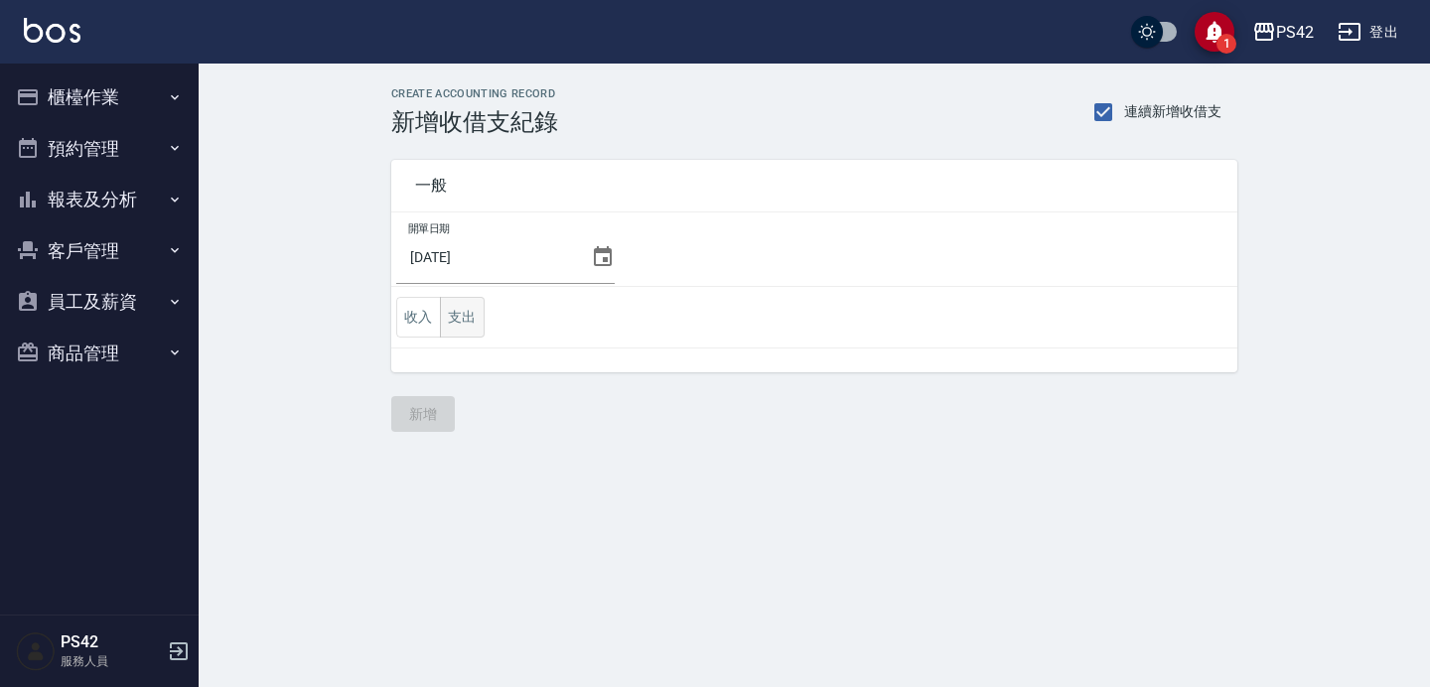
click at [470, 312] on button "支出" at bounding box center [462, 317] width 45 height 41
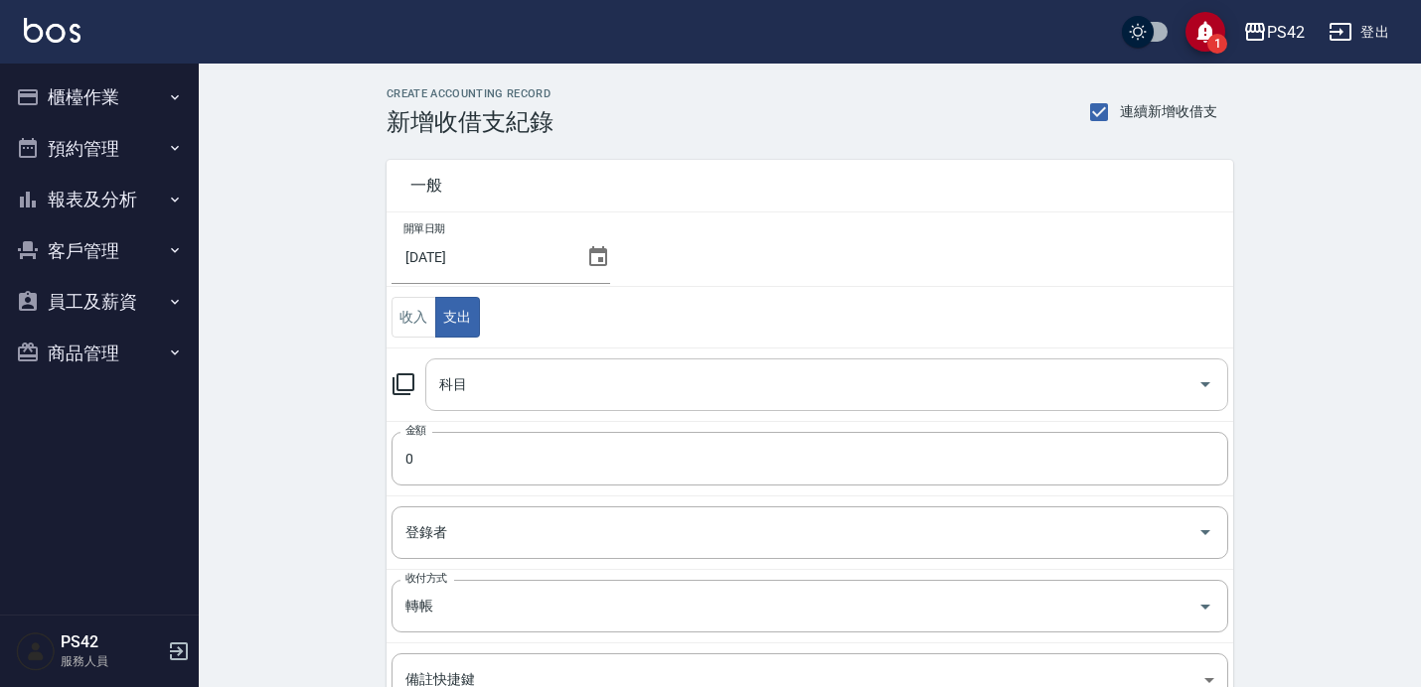
click at [532, 395] on input "科目" at bounding box center [811, 385] width 755 height 35
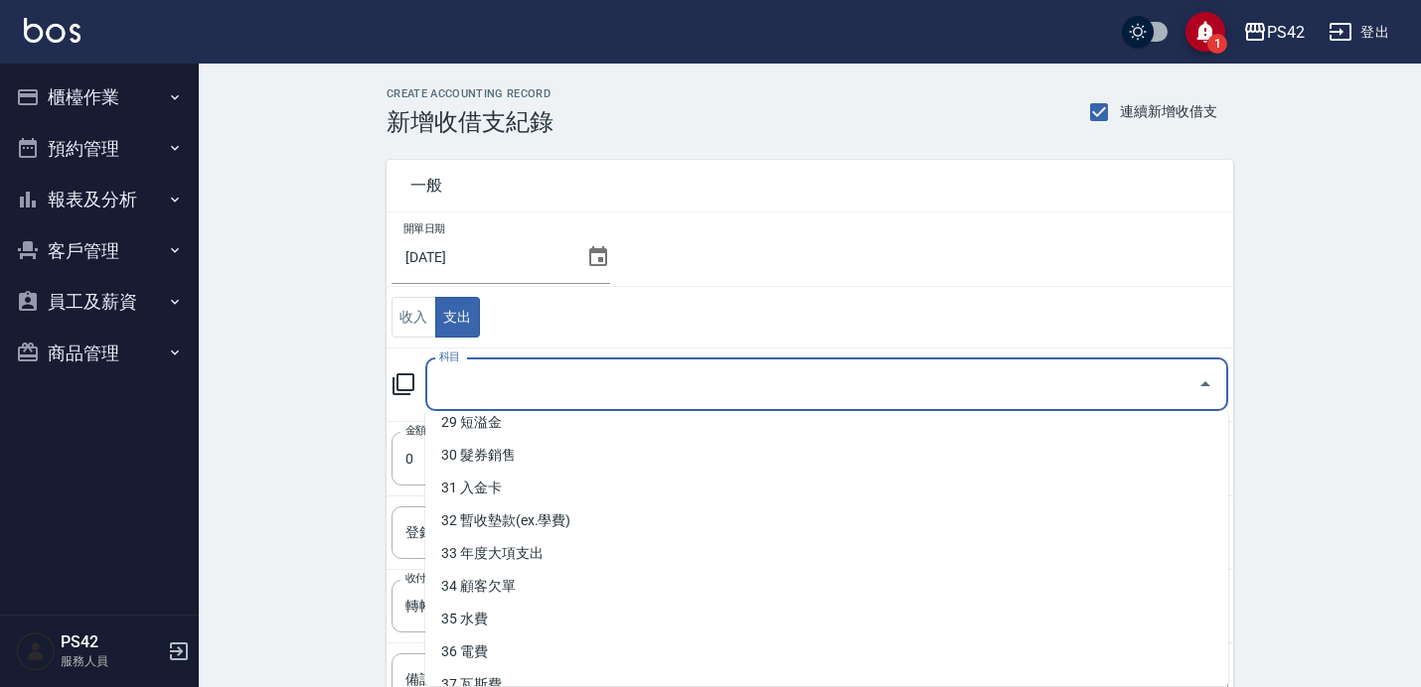
scroll to position [986, 0]
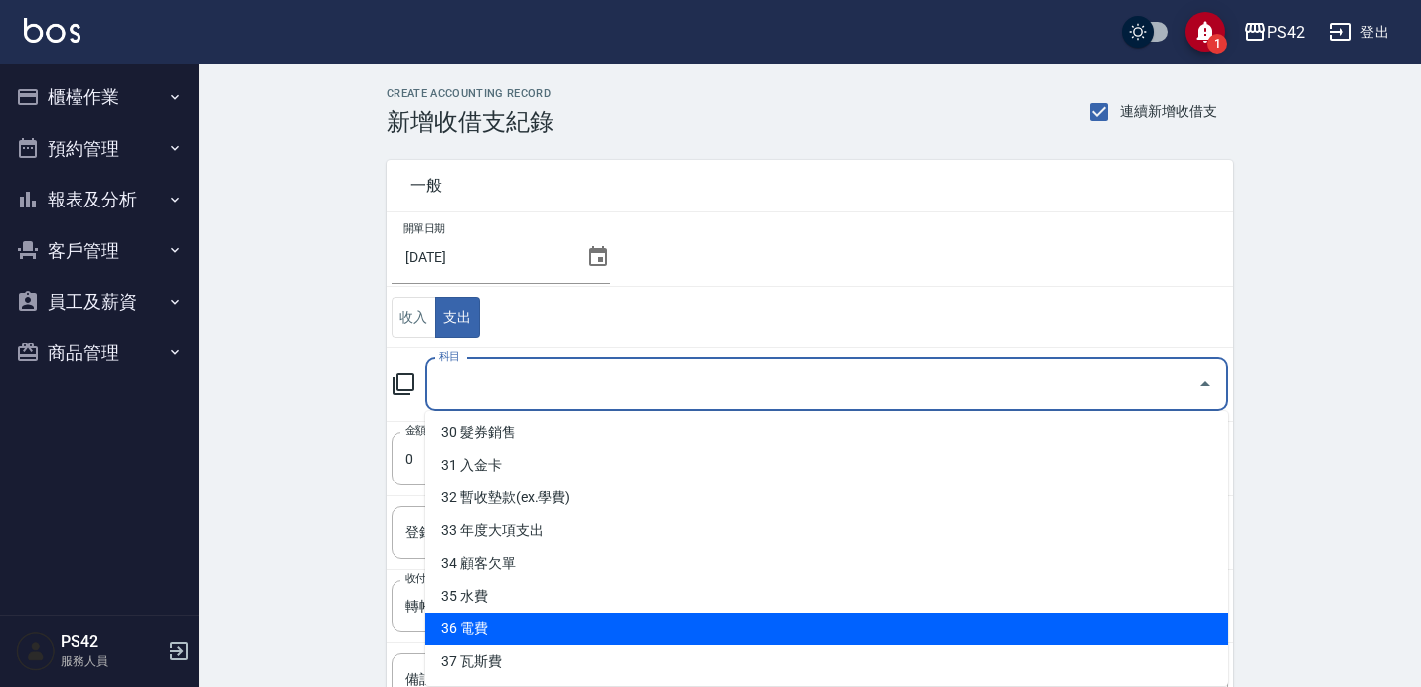
click at [599, 629] on li "36 電費" at bounding box center [826, 629] width 803 height 33
type input "36 電費"
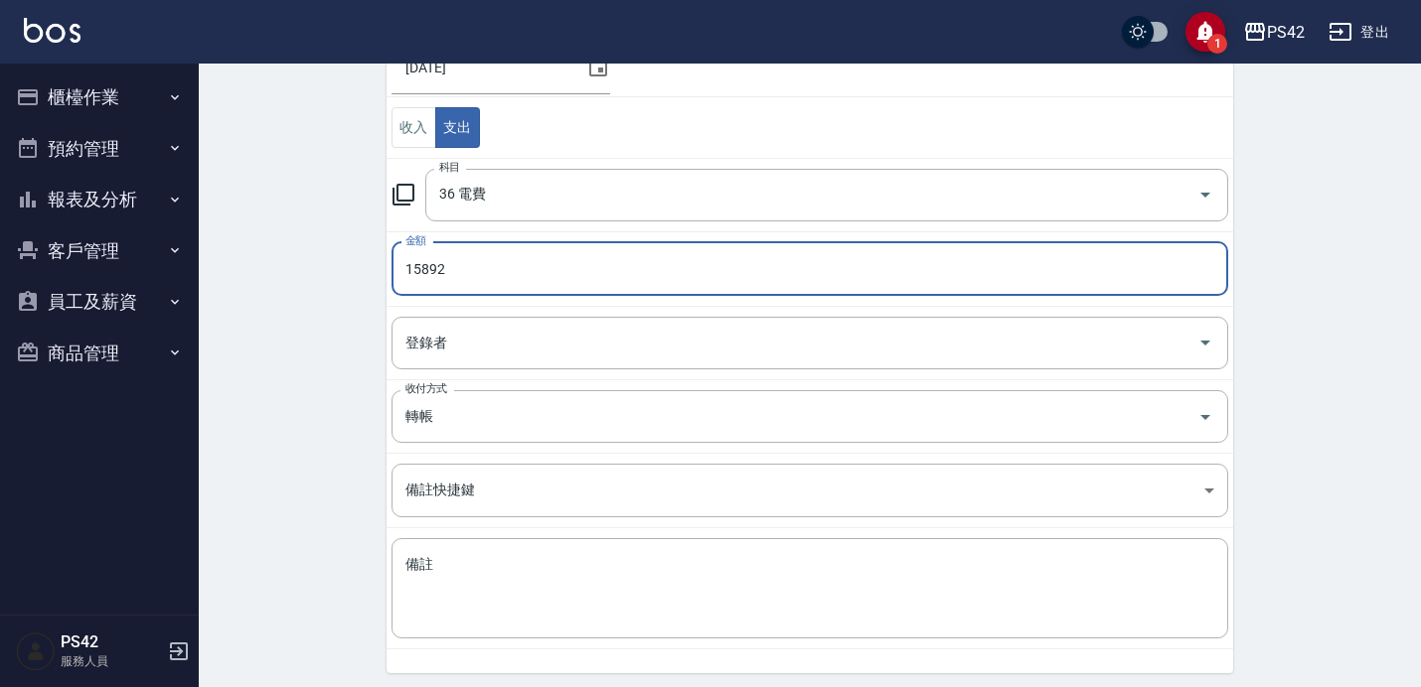
scroll to position [260, 0]
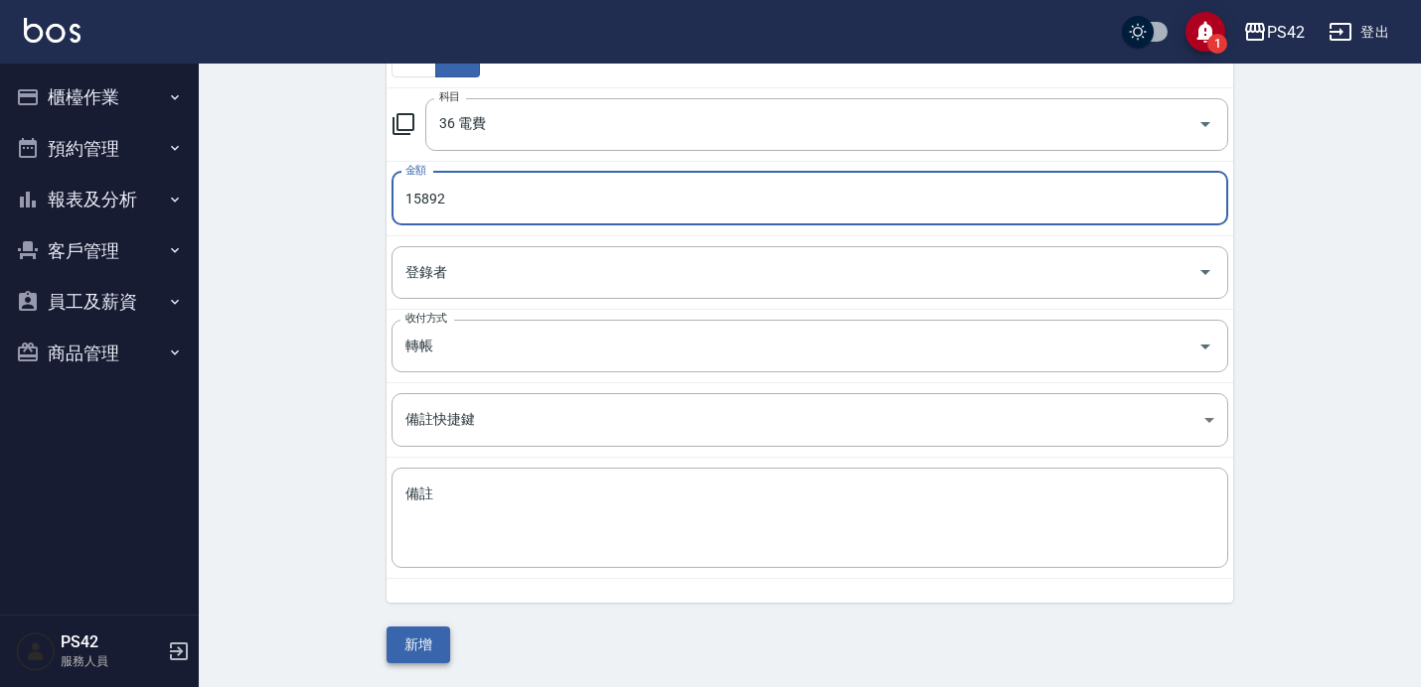
type input "15892"
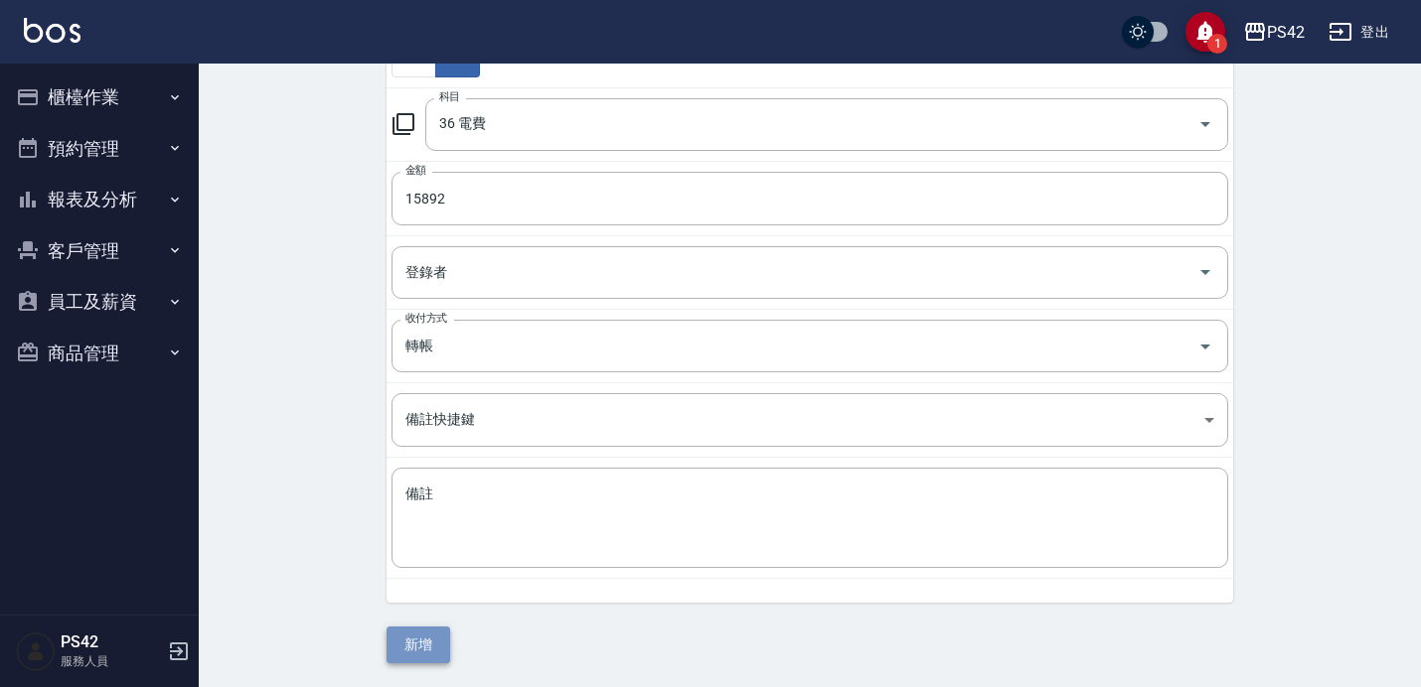
click at [436, 644] on button "新增" at bounding box center [418, 645] width 64 height 37
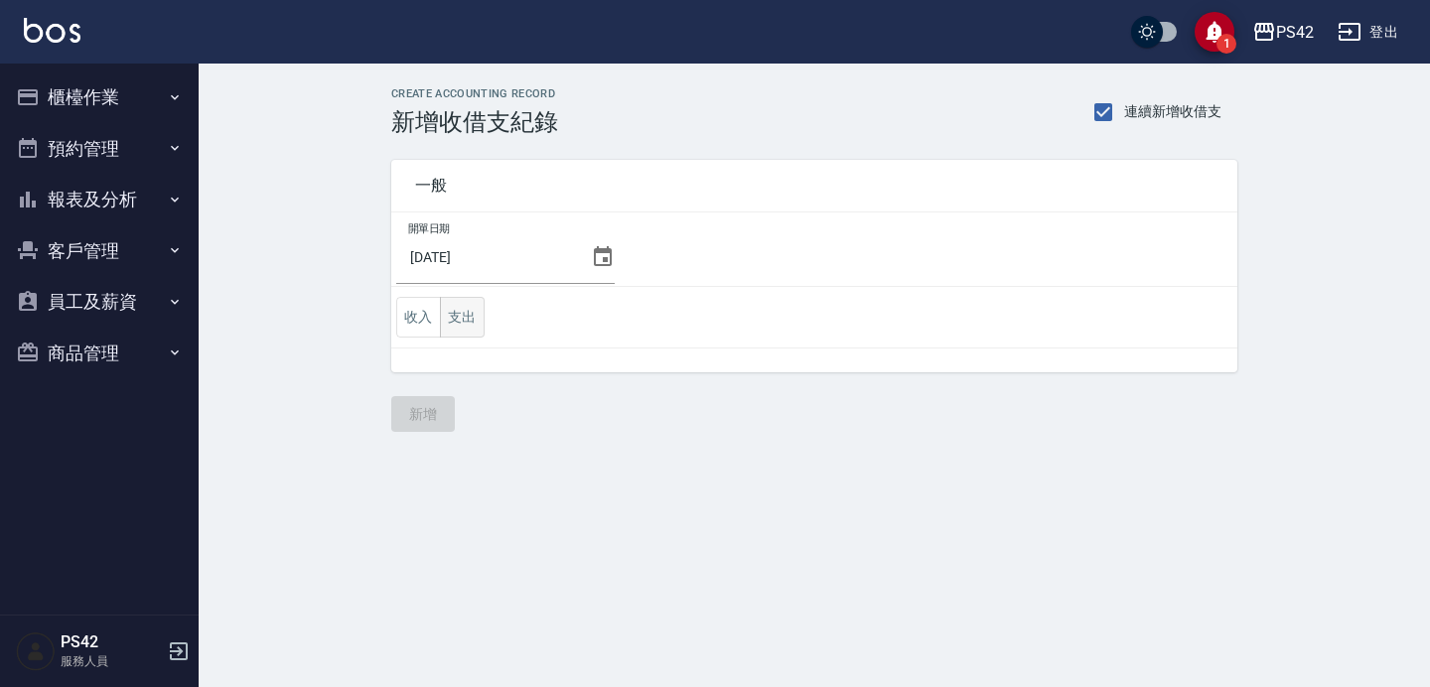
click at [463, 313] on button "支出" at bounding box center [462, 317] width 45 height 41
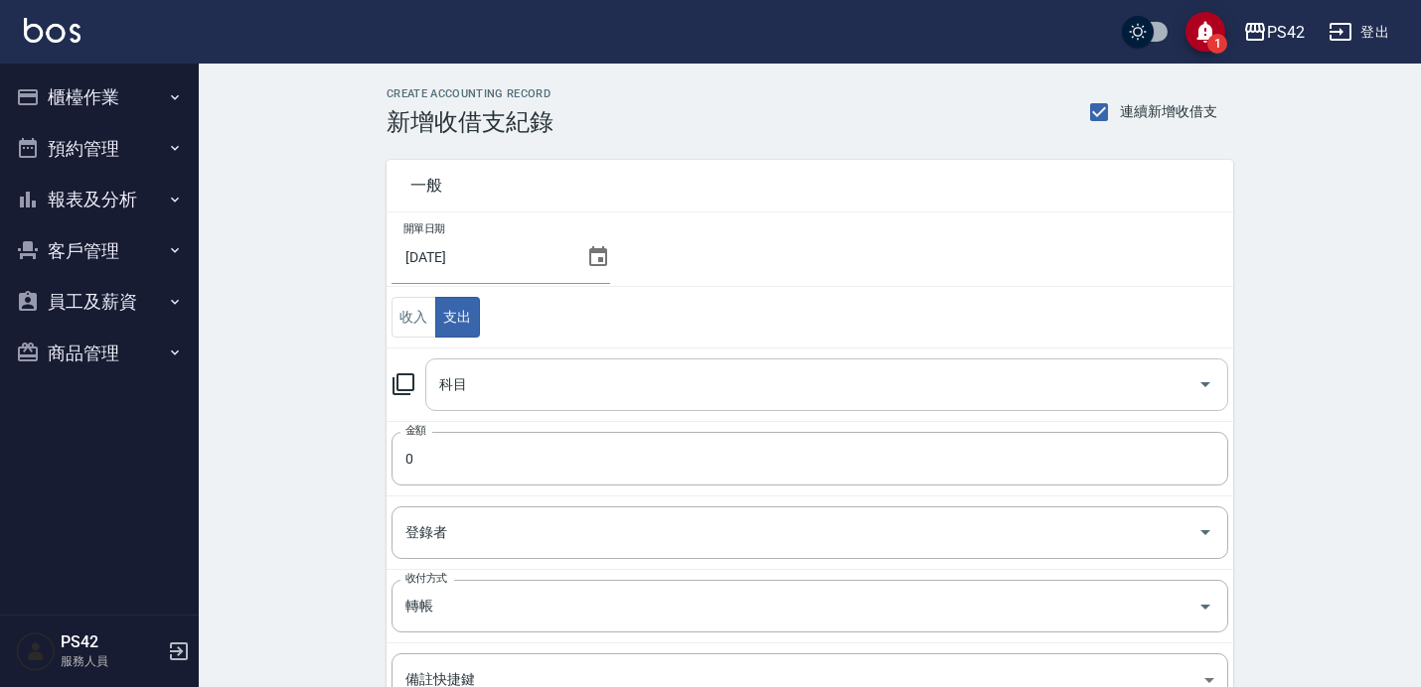
click at [490, 381] on input "科目" at bounding box center [811, 385] width 755 height 35
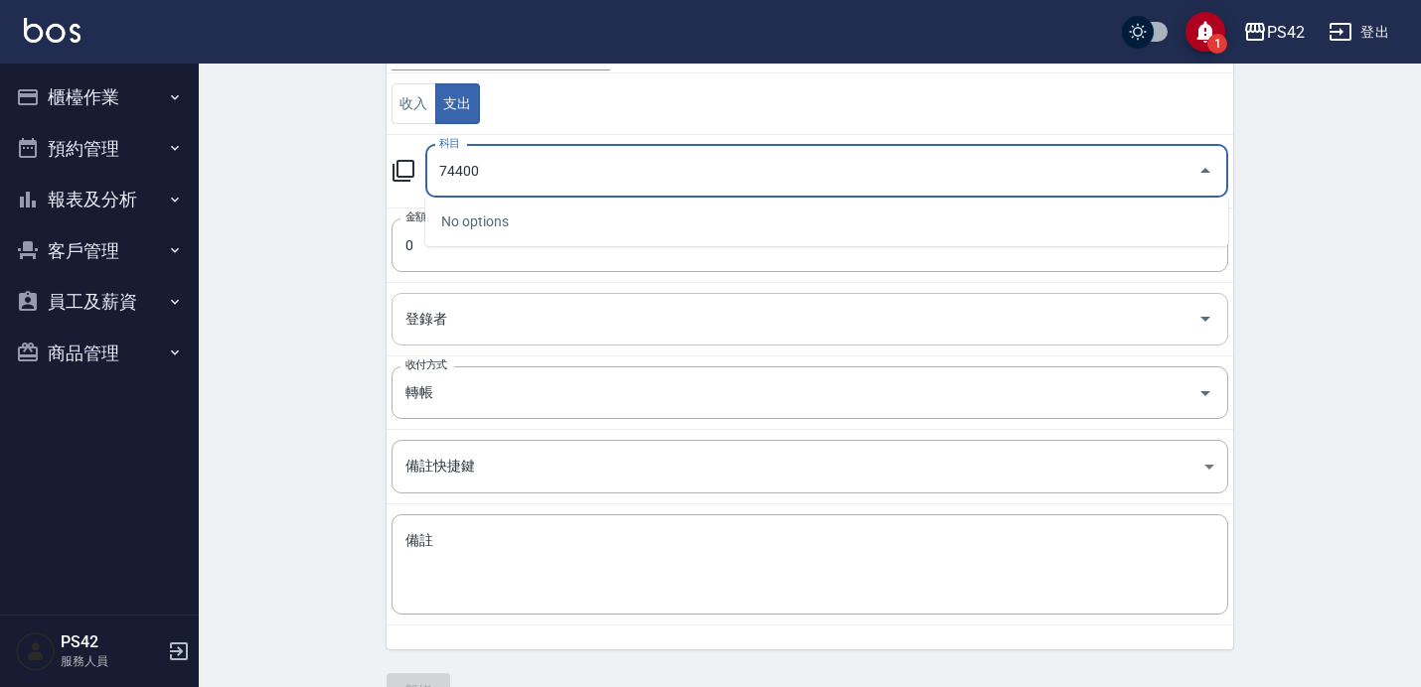
scroll to position [260, 0]
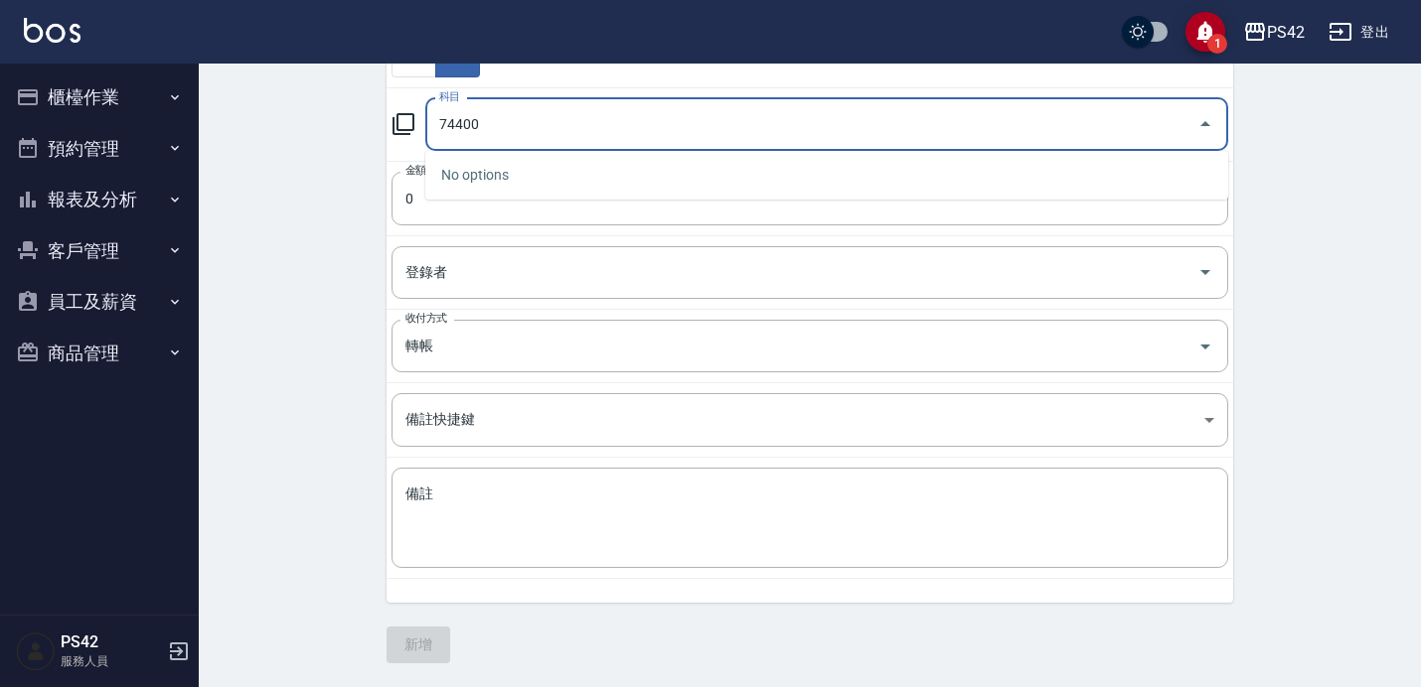
type input "74400"
click at [503, 627] on div "一般 開單日期 2025/09/30 收入 支出 科目 74400 科目 金額 0 金額 登錄者 登錄者 收付方式 轉帳 收付方式 備註快捷鍵 ​ 備註快捷鍵…" at bounding box center [809, 270] width 846 height 788
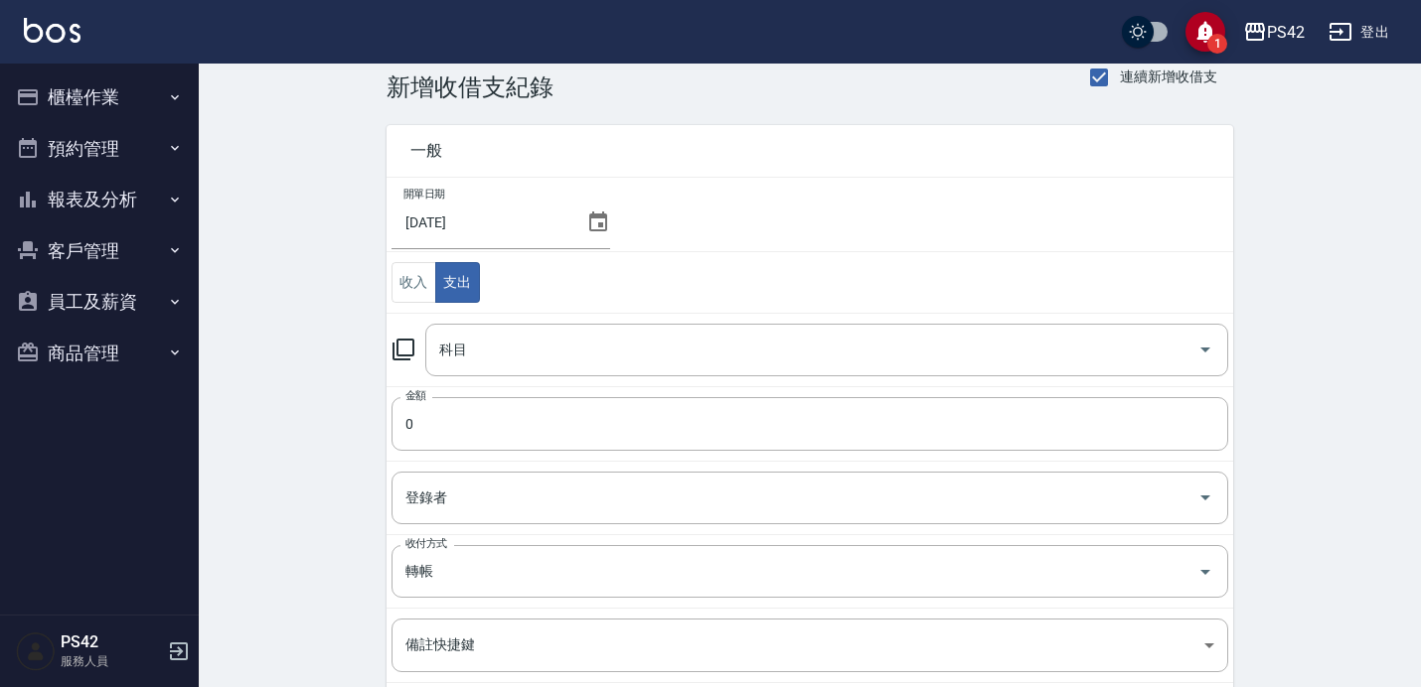
scroll to position [16, 0]
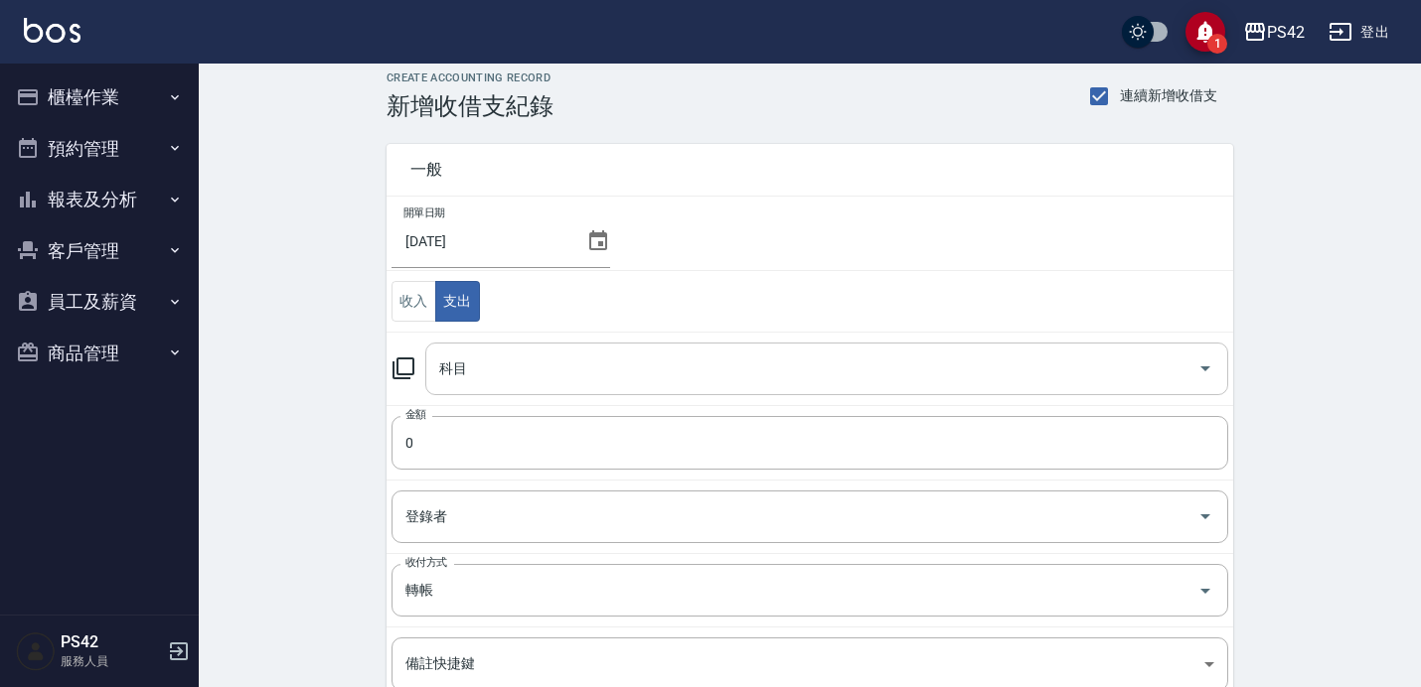
click at [504, 368] on input "科目" at bounding box center [811, 369] width 755 height 35
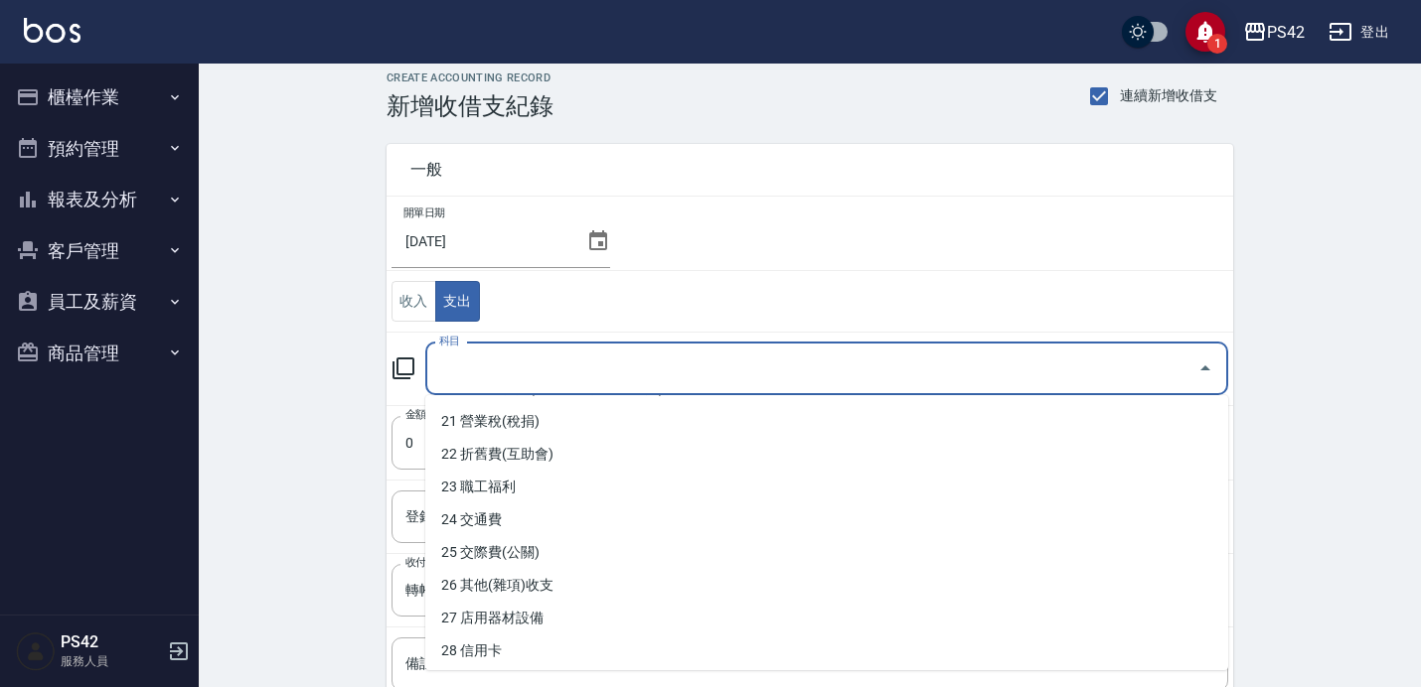
scroll to position [986, 0]
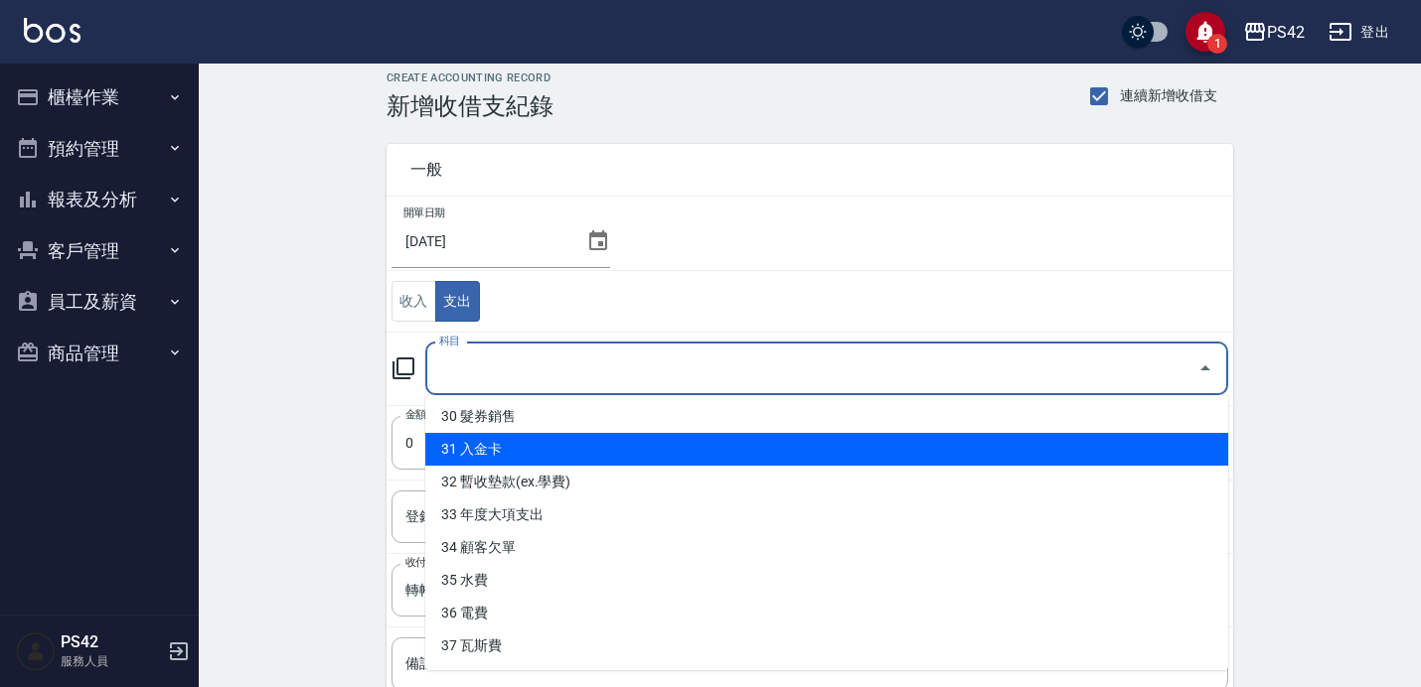
click at [555, 449] on li "31 入金卡" at bounding box center [826, 449] width 803 height 33
type input "31 入金卡"
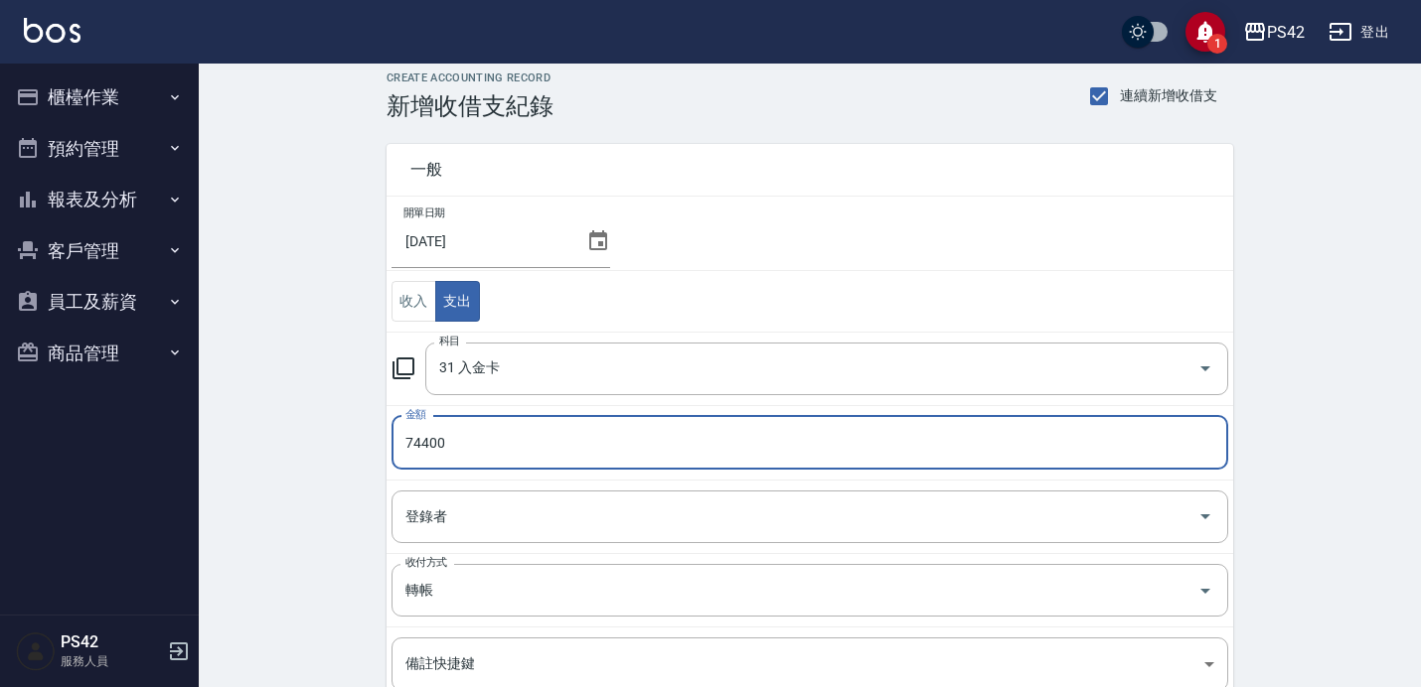
type input "74400"
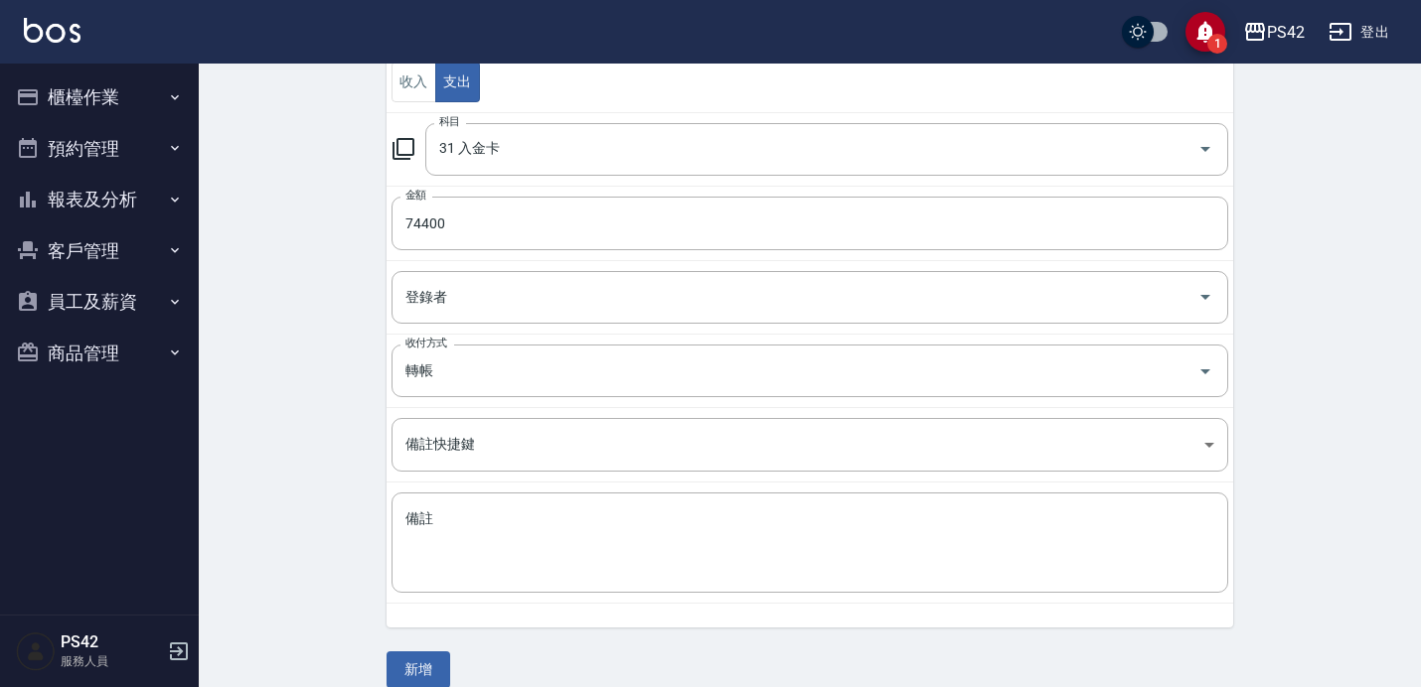
scroll to position [260, 0]
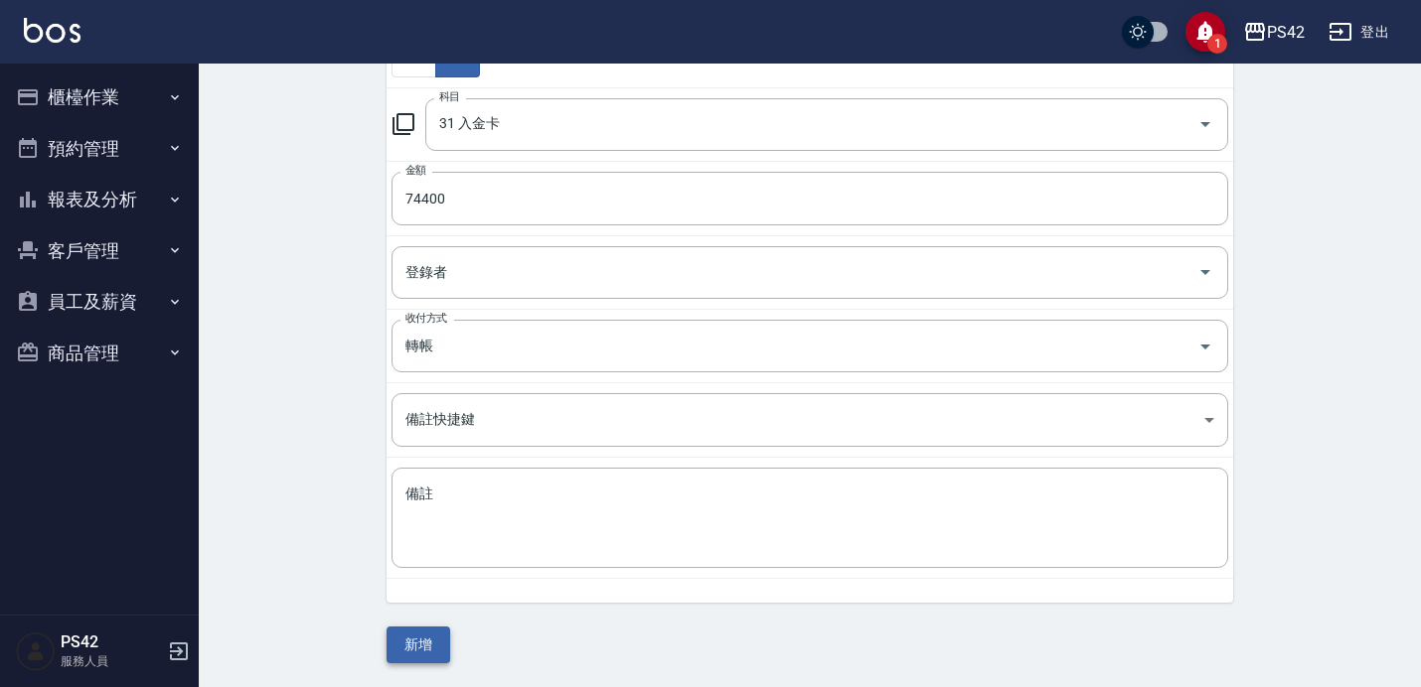
click at [421, 657] on button "新增" at bounding box center [418, 645] width 64 height 37
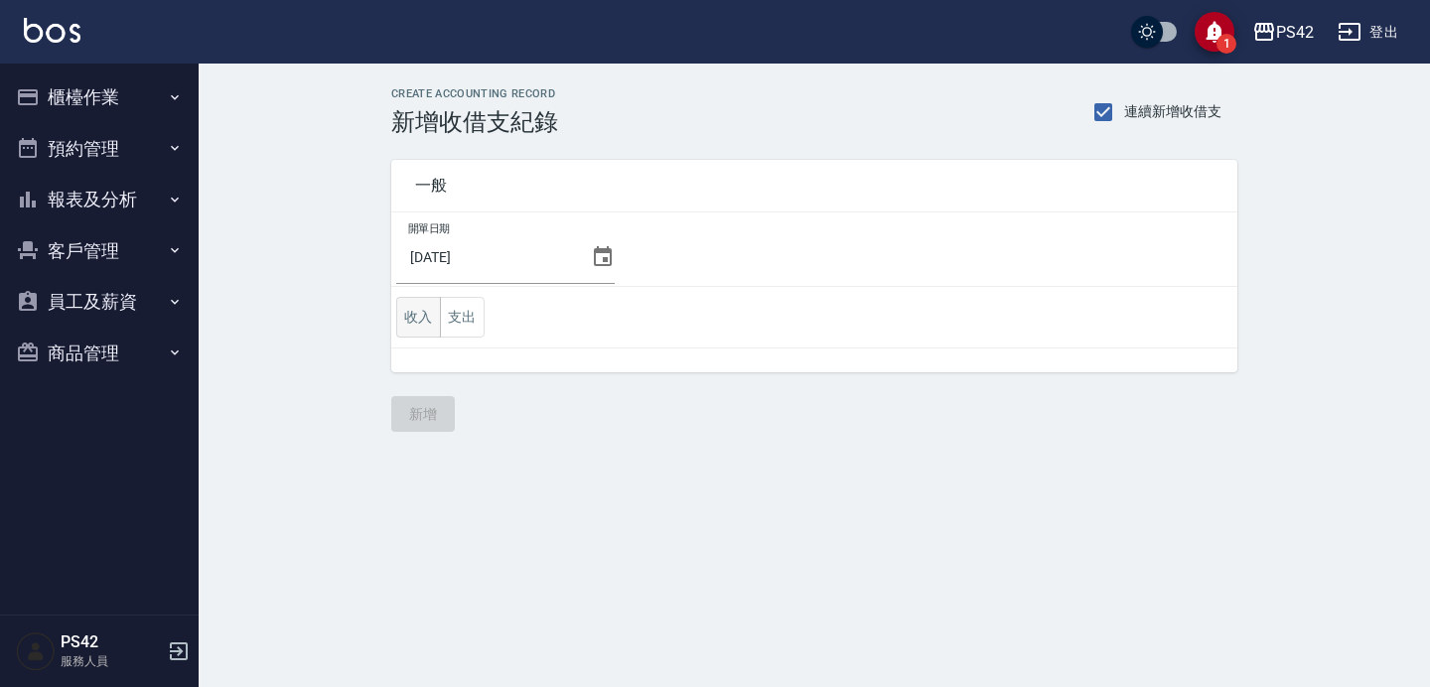
click at [425, 318] on button "收入" at bounding box center [418, 317] width 45 height 41
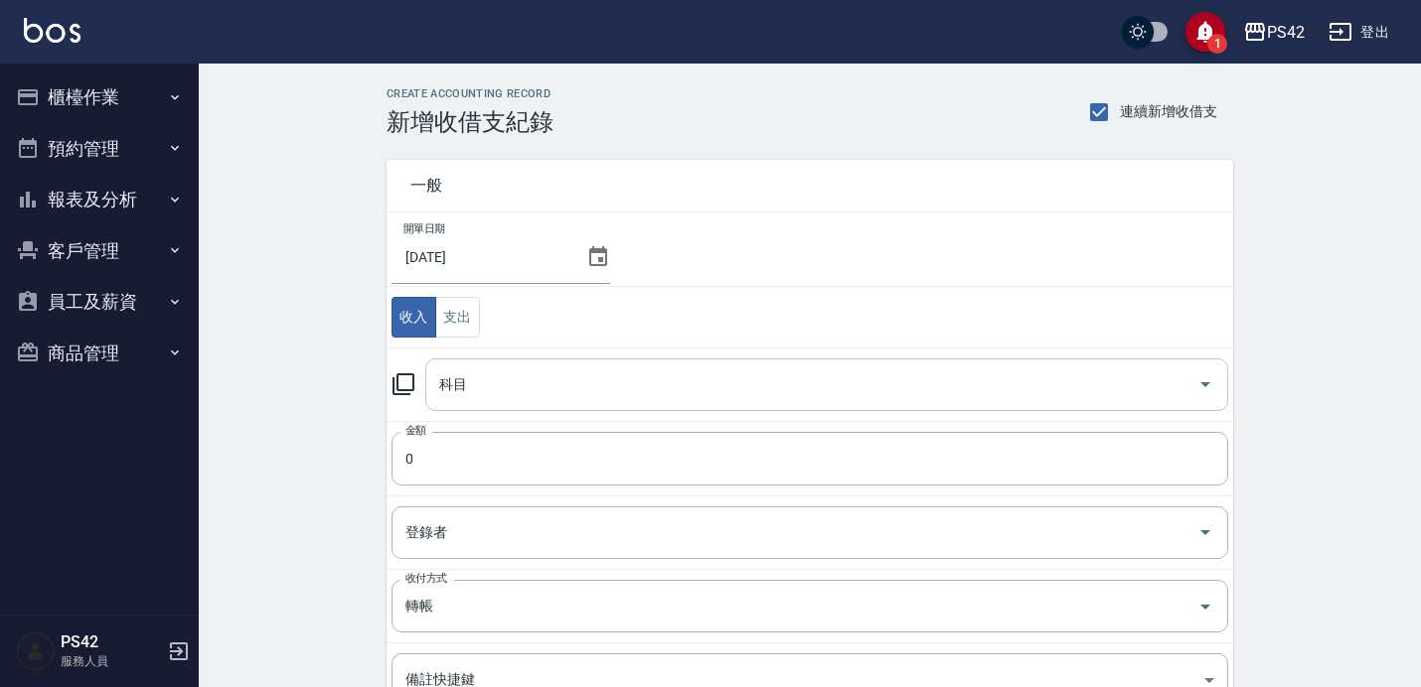
click at [503, 375] on input "科目" at bounding box center [811, 385] width 755 height 35
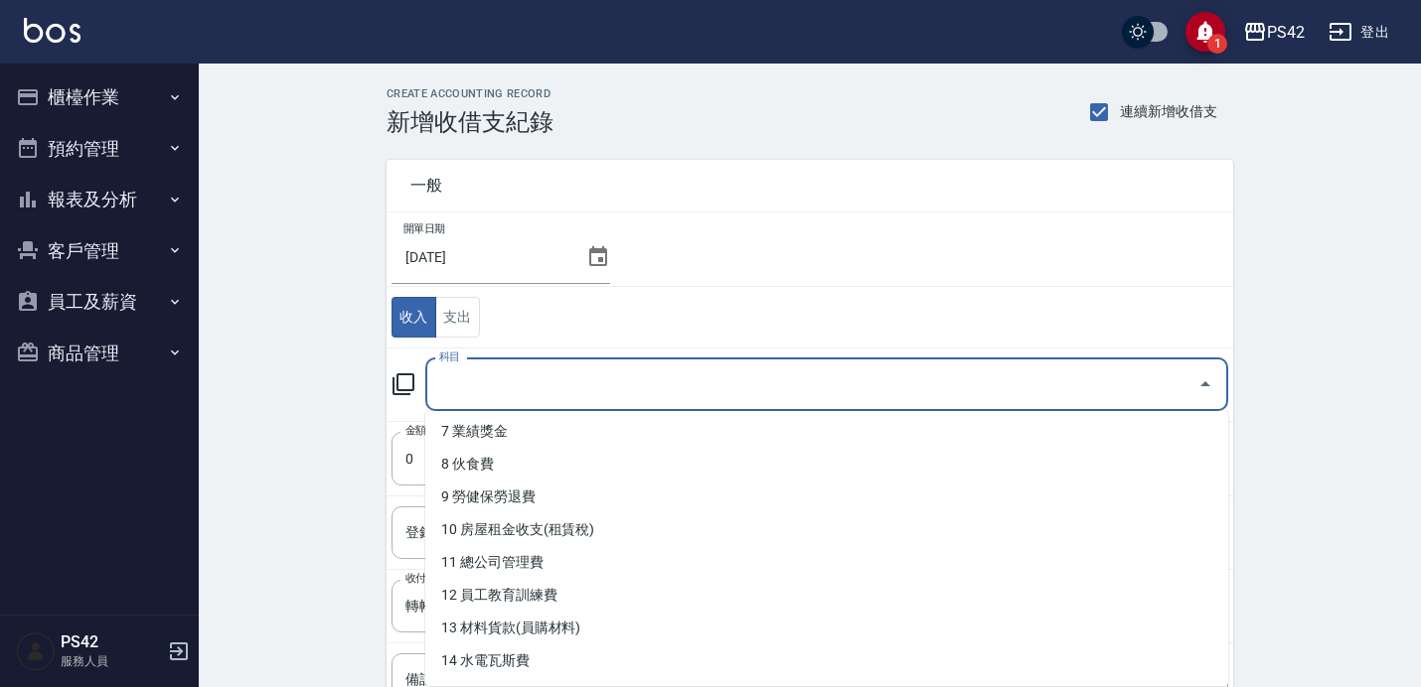
scroll to position [888, 0]
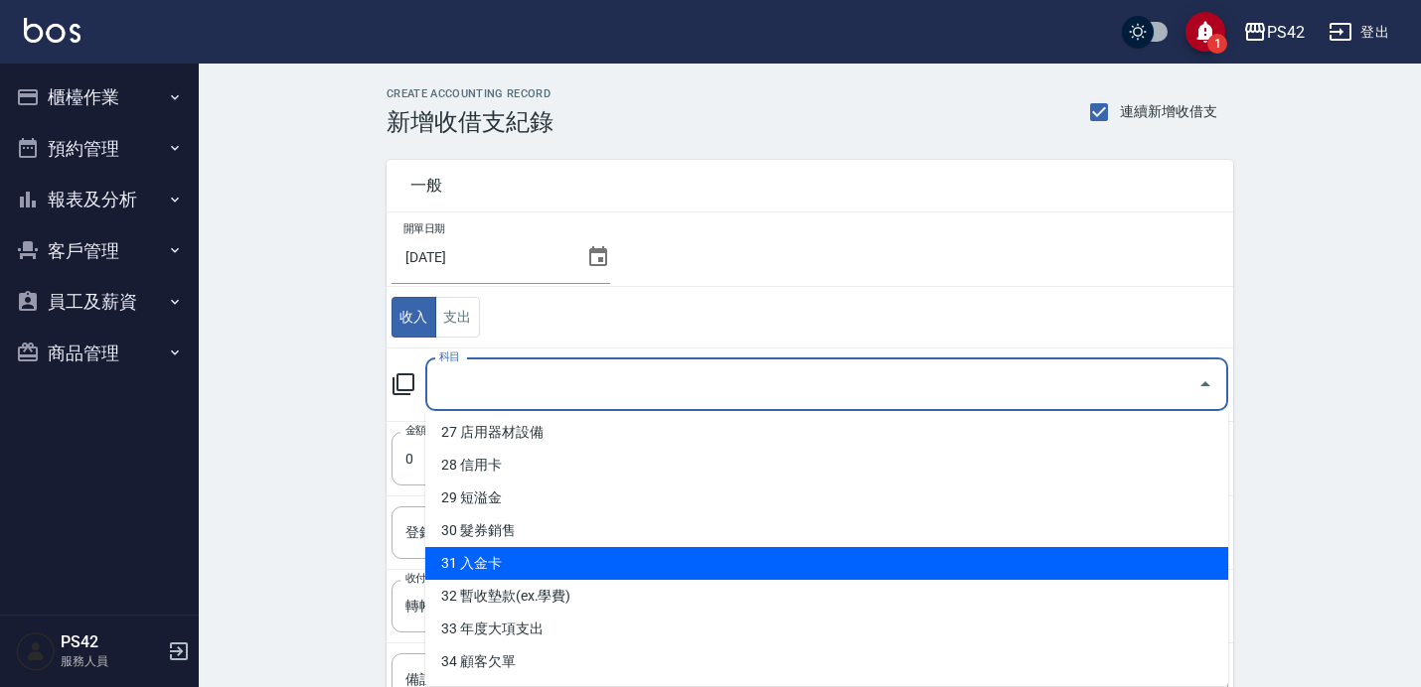
click at [573, 566] on li "31 入金卡" at bounding box center [826, 563] width 803 height 33
type input "31 入金卡"
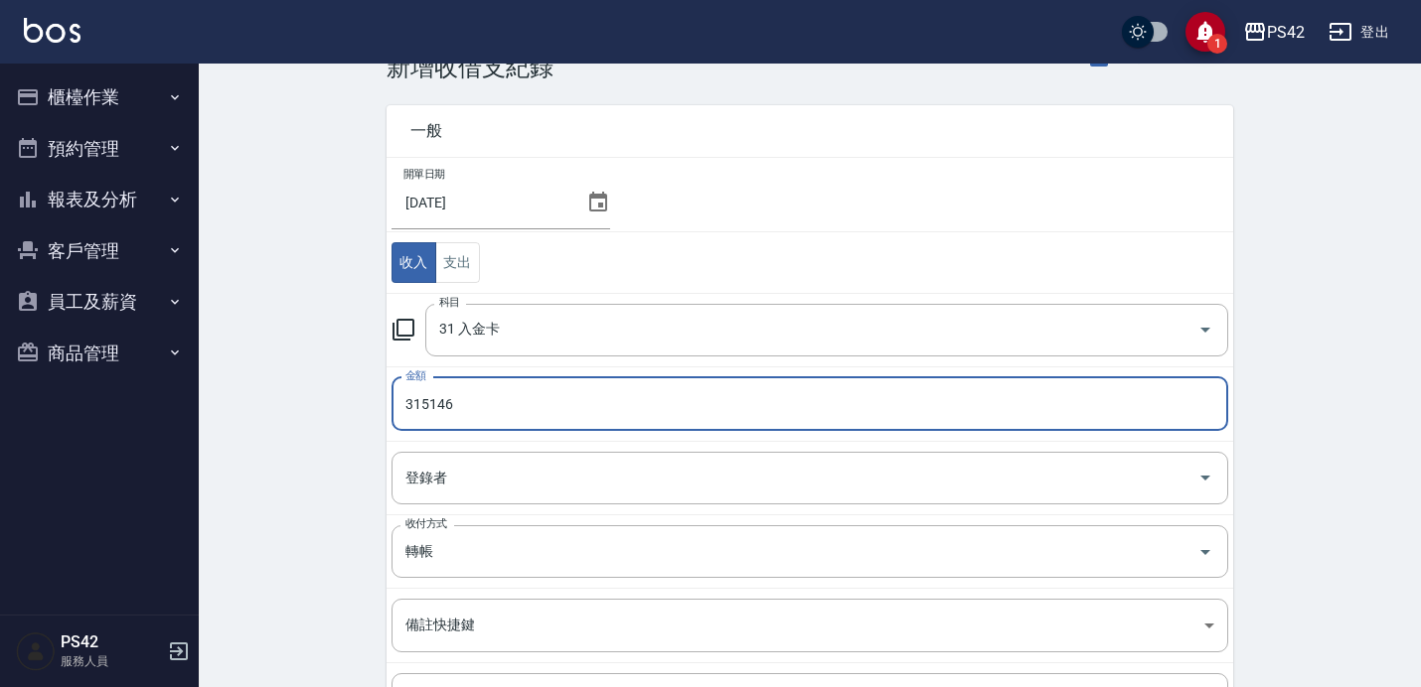
scroll to position [260, 0]
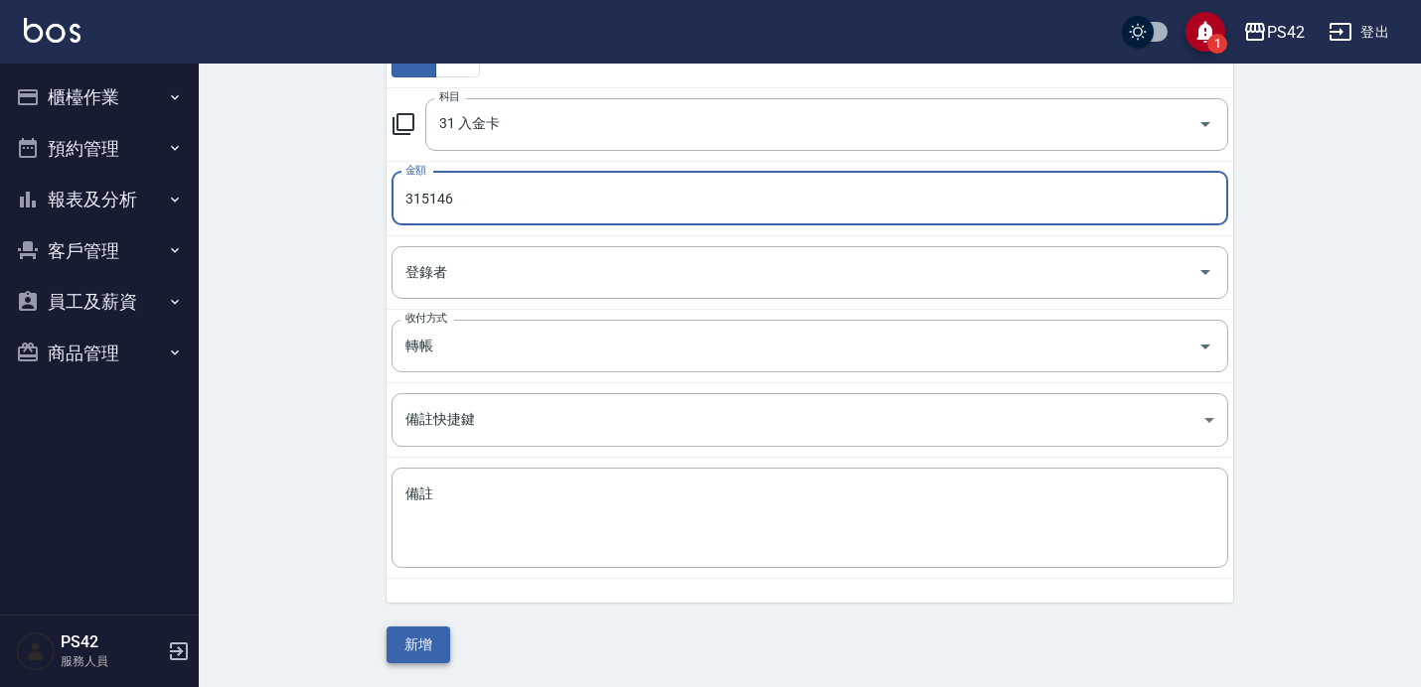
type input "315146"
click at [431, 641] on button "新增" at bounding box center [418, 645] width 64 height 37
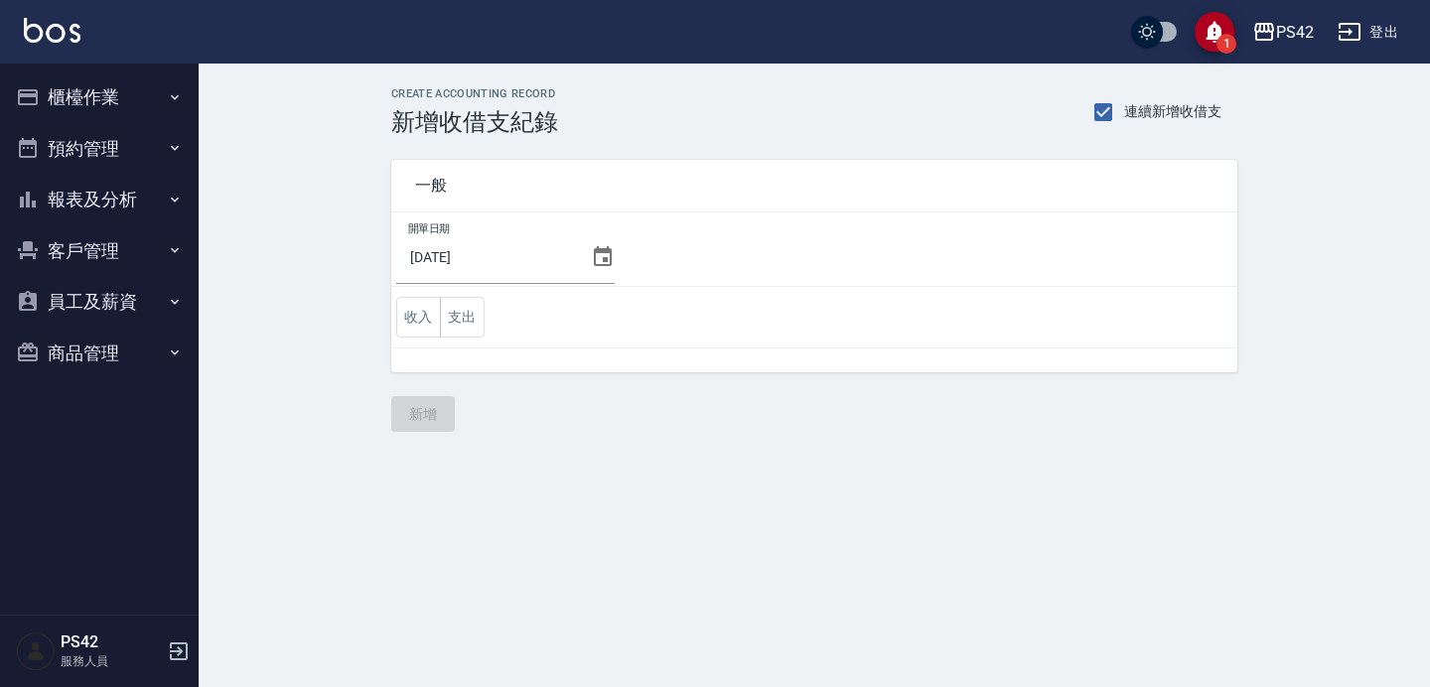
click at [105, 196] on button "報表及分析" at bounding box center [99, 200] width 183 height 52
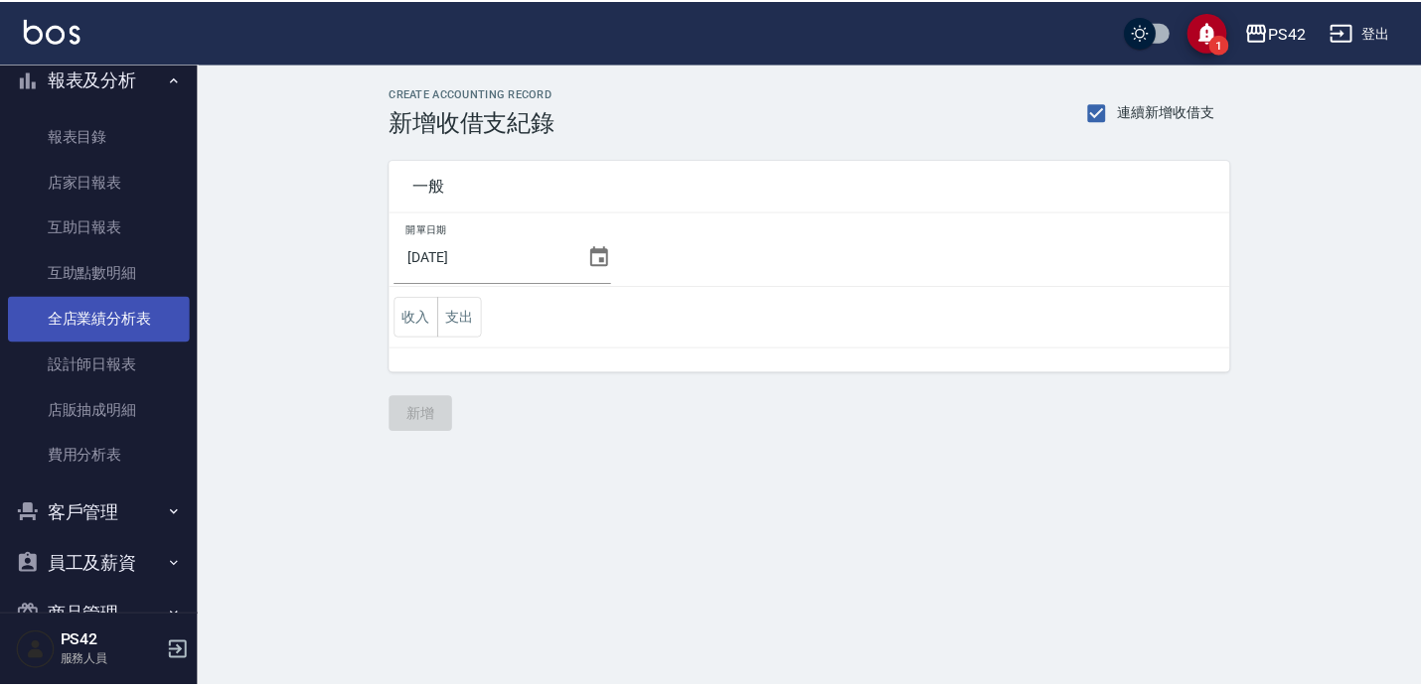
scroll to position [171, 0]
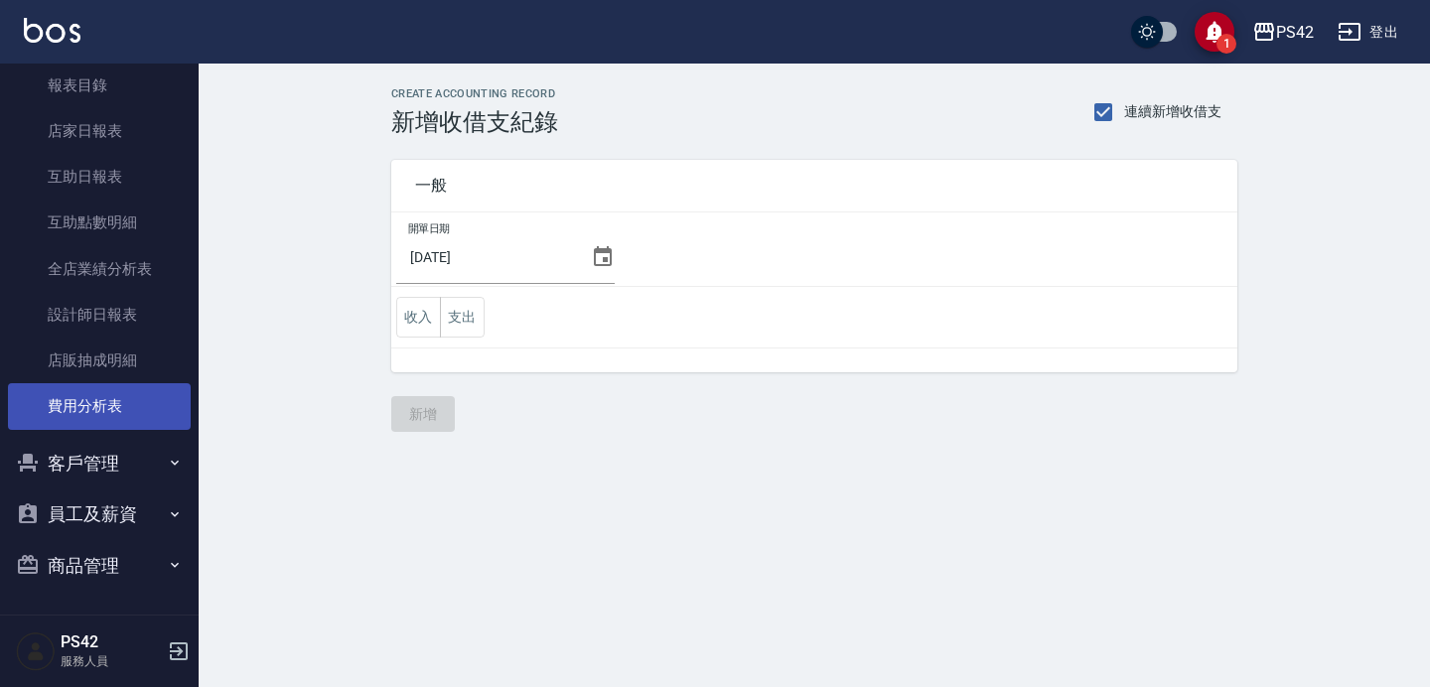
click at [136, 405] on link "費用分析表" at bounding box center [99, 406] width 183 height 46
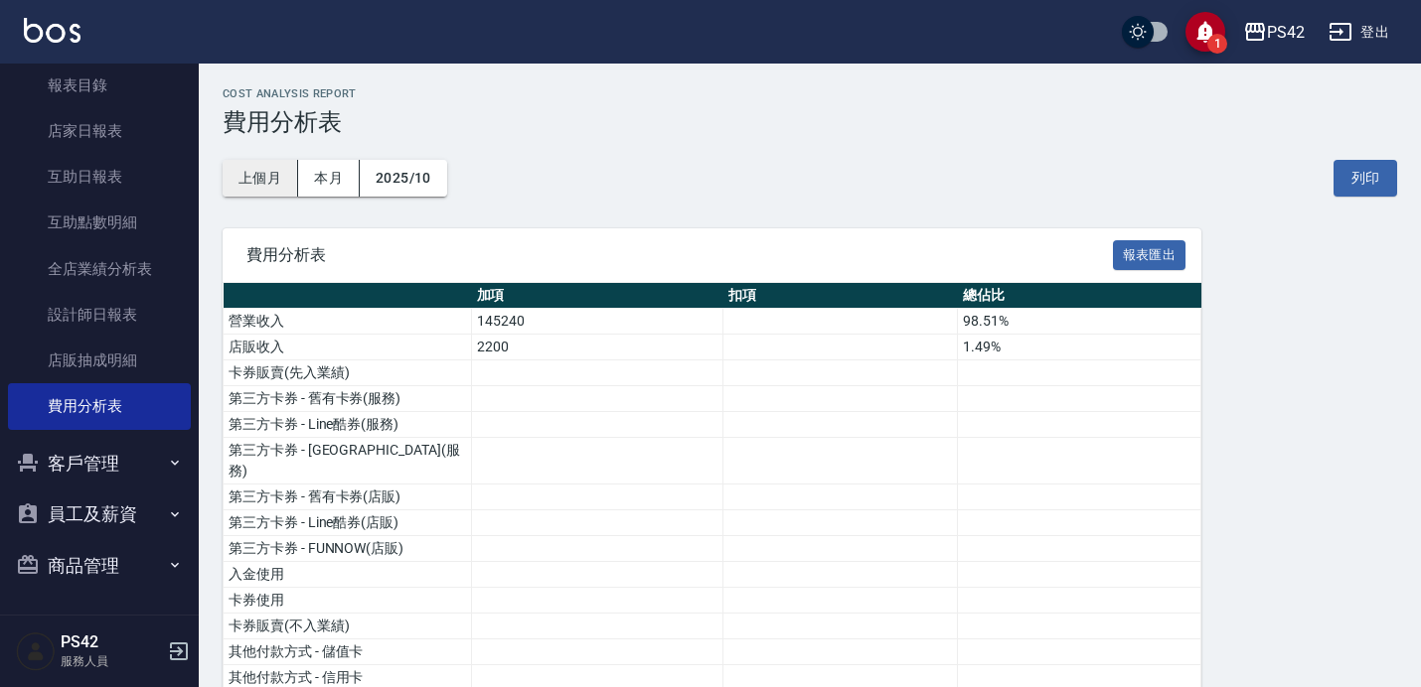
click at [277, 182] on button "上個月" at bounding box center [260, 178] width 75 height 37
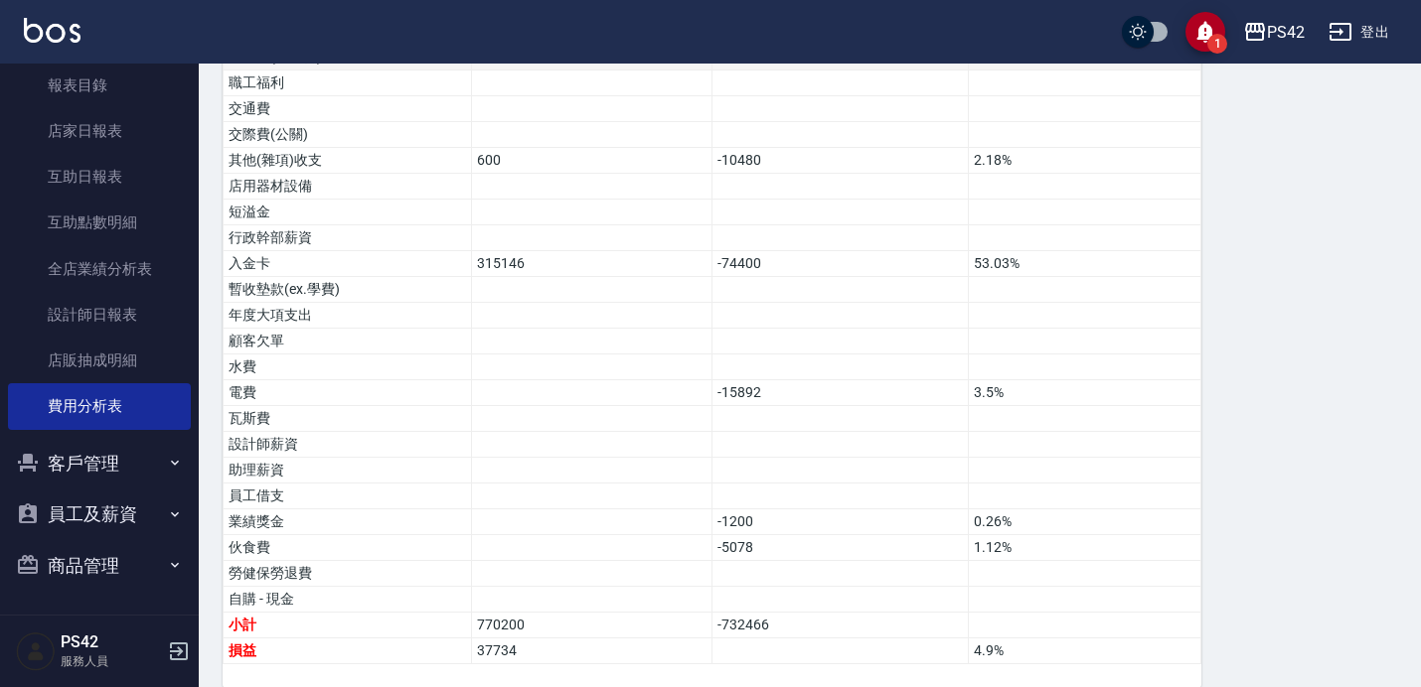
scroll to position [1141, 0]
